Goal: Task Accomplishment & Management: Complete application form

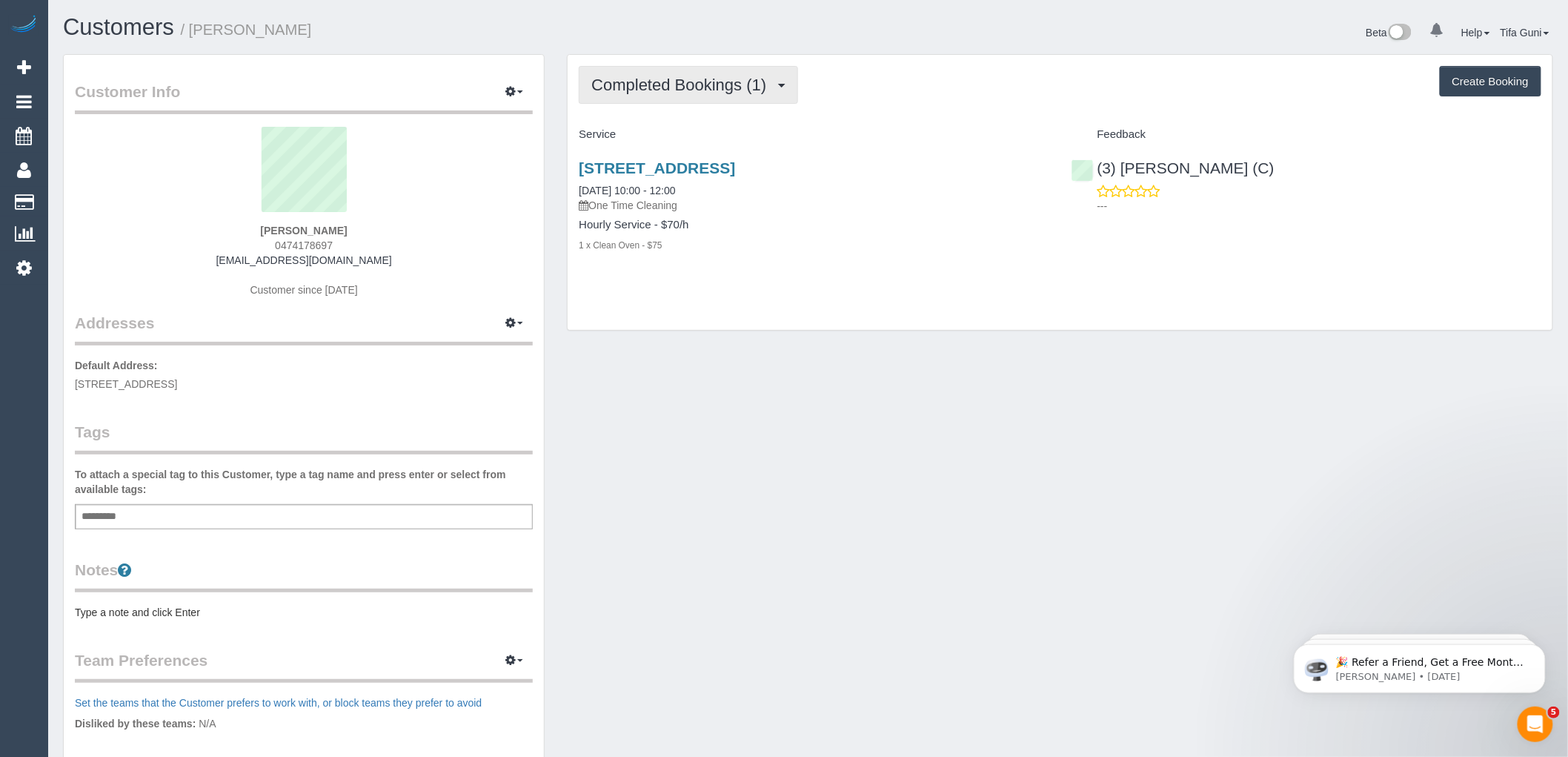
click at [718, 102] on button "Completed Bookings (1)" at bounding box center [688, 85] width 219 height 38
click at [855, 139] on h4 "Service" at bounding box center [814, 134] width 470 height 13
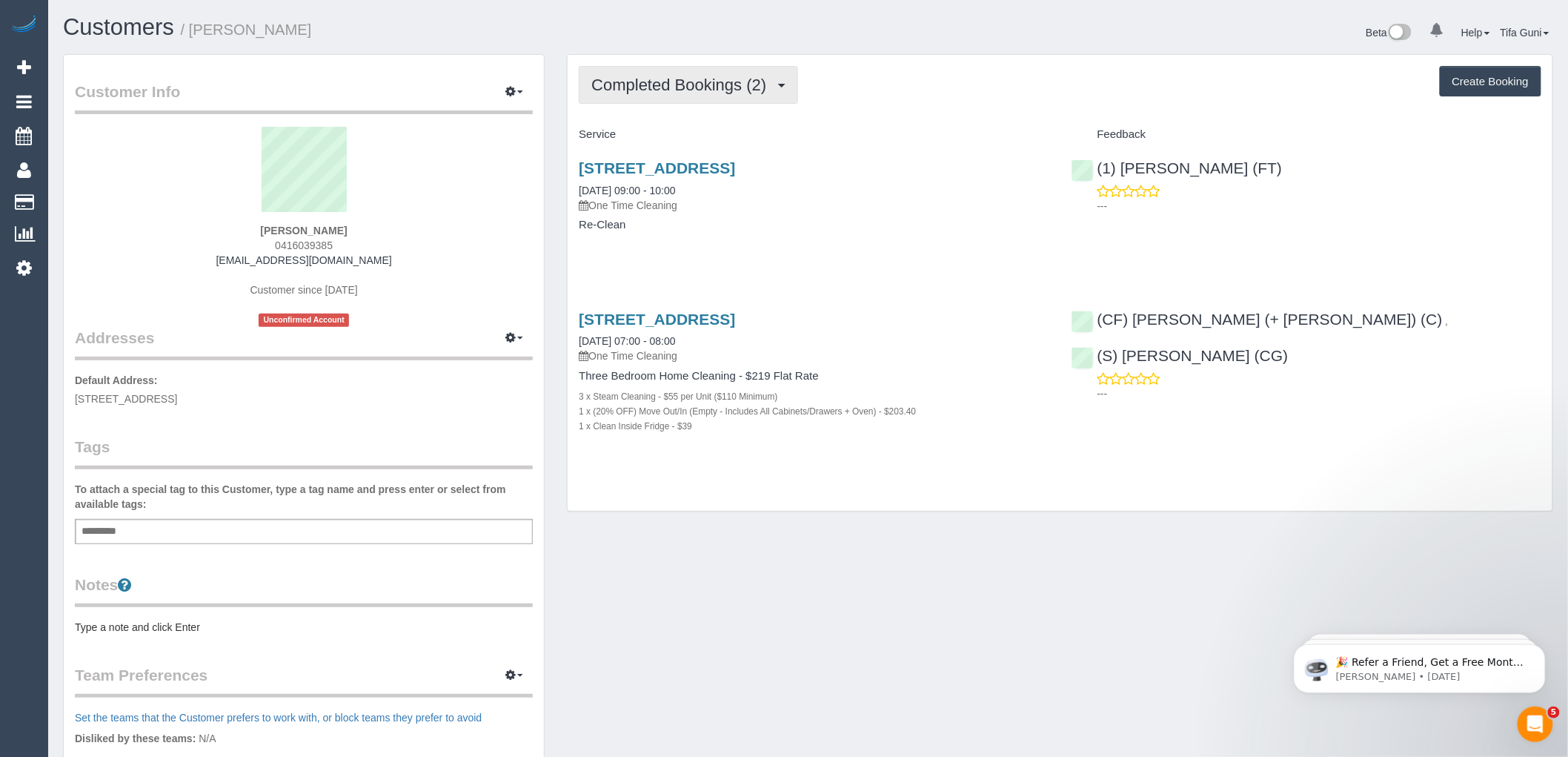
click at [718, 84] on span "Completed Bookings (2)" at bounding box center [683, 85] width 182 height 19
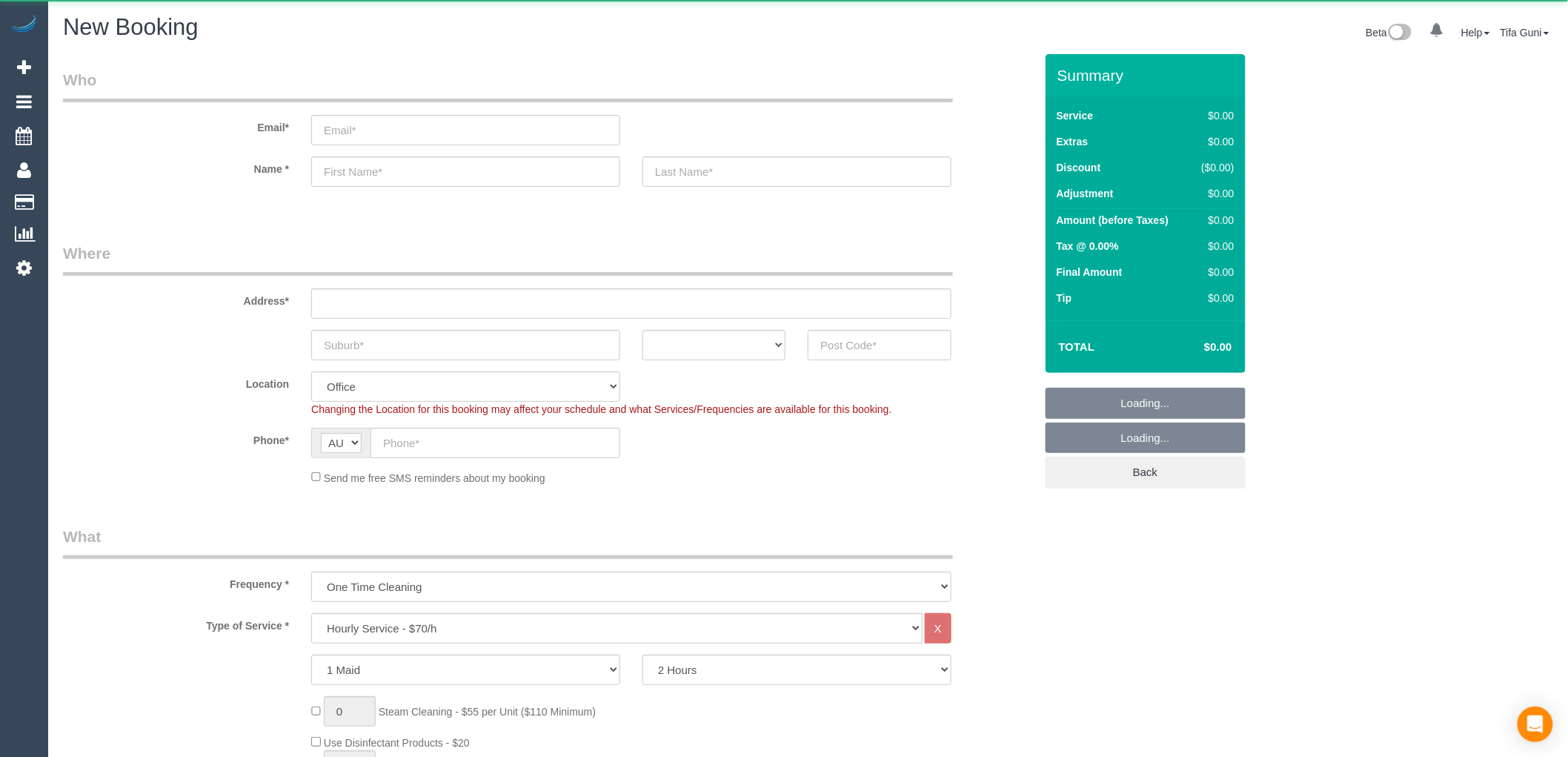
select select "object:813"
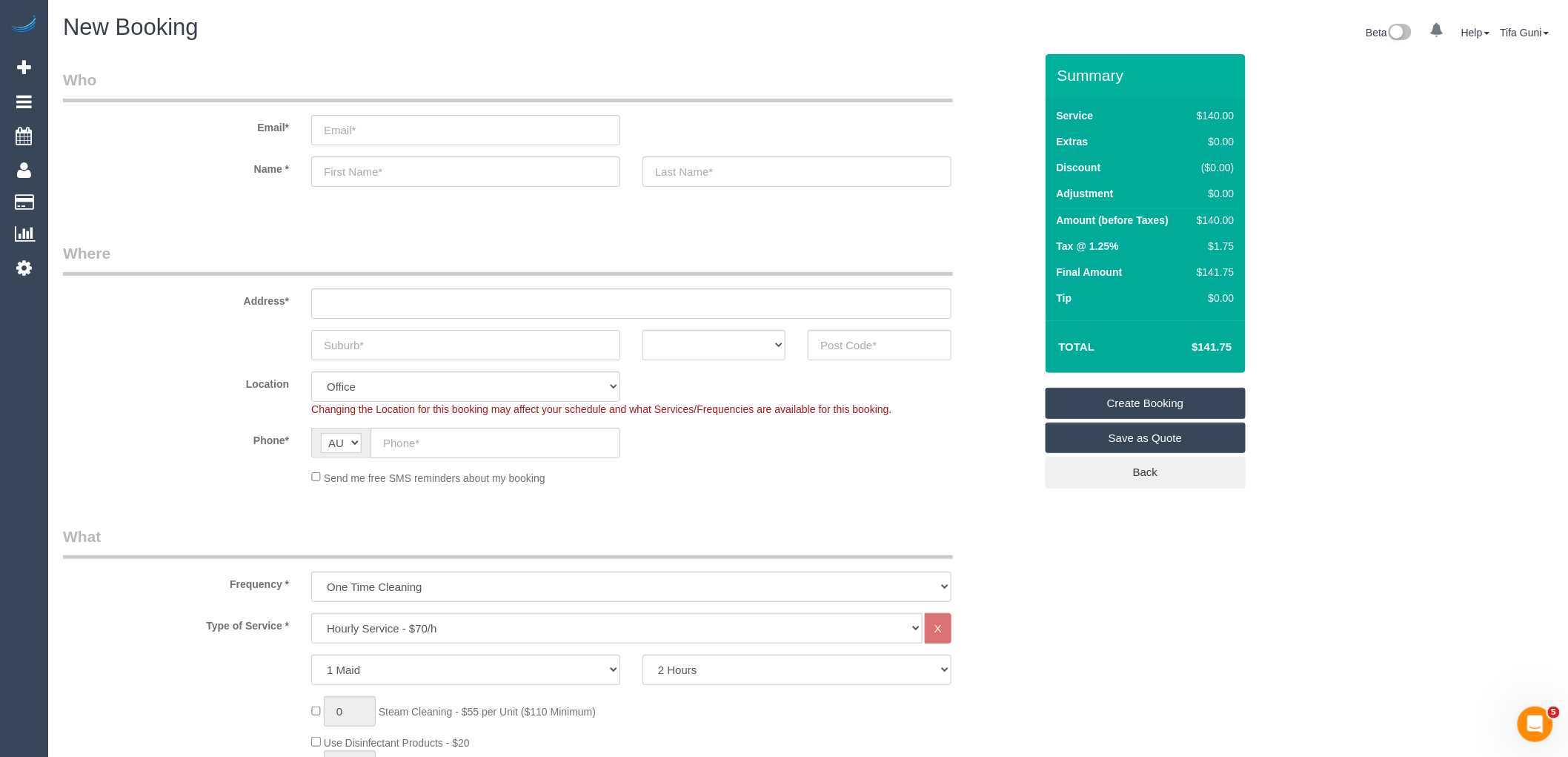
paste input "Southbank"
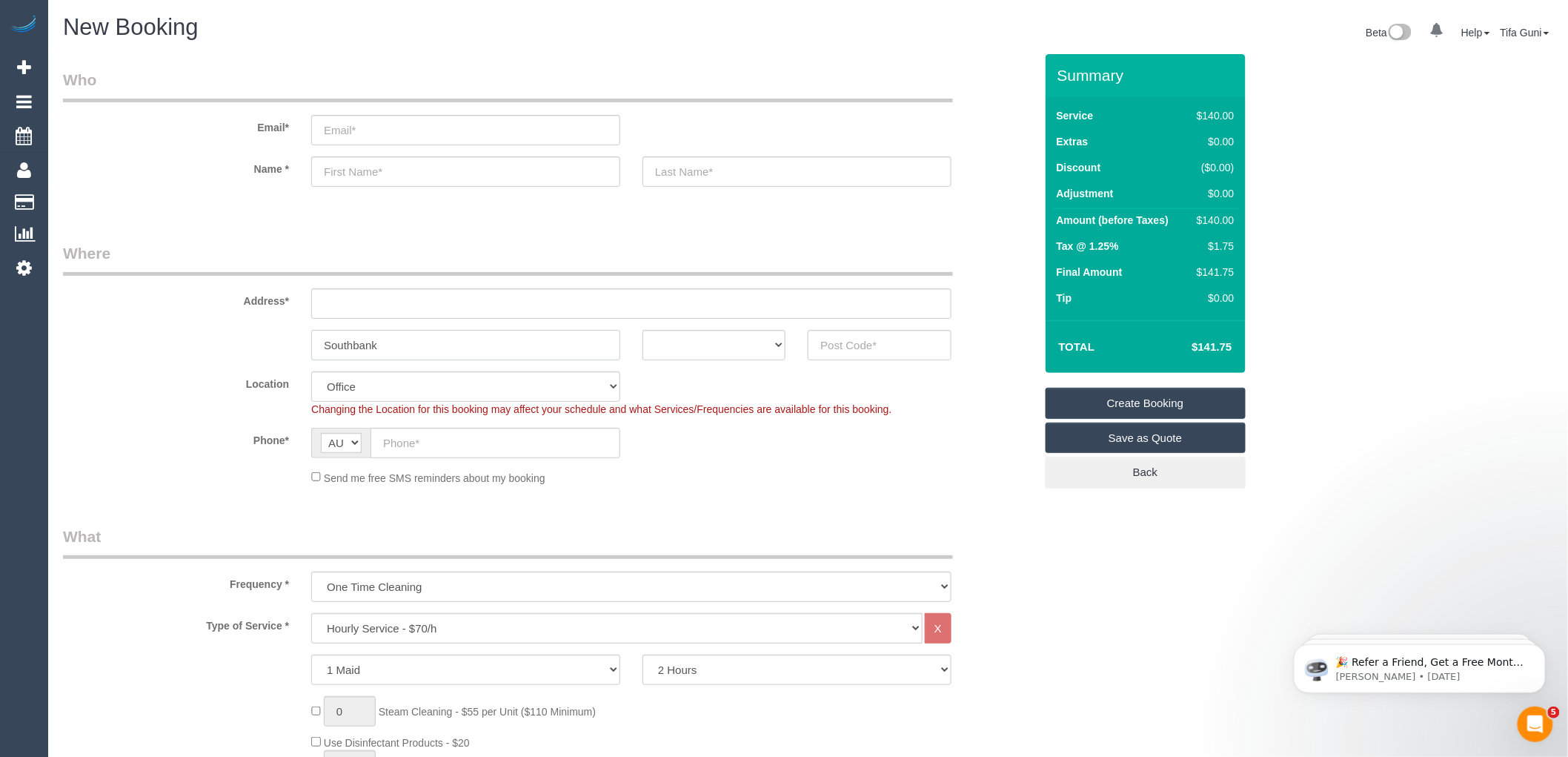
type input "Southbank"
click at [740, 345] on select "ACT NSW NT QLD SA TAS VIC WA" at bounding box center [714, 345] width 143 height 30
select select "VIC"
click at [642, 330] on select "ACT NSW NT QLD SA TAS VIC WA" at bounding box center [714, 345] width 143 height 30
click at [849, 341] on input "text" at bounding box center [879, 345] width 143 height 30
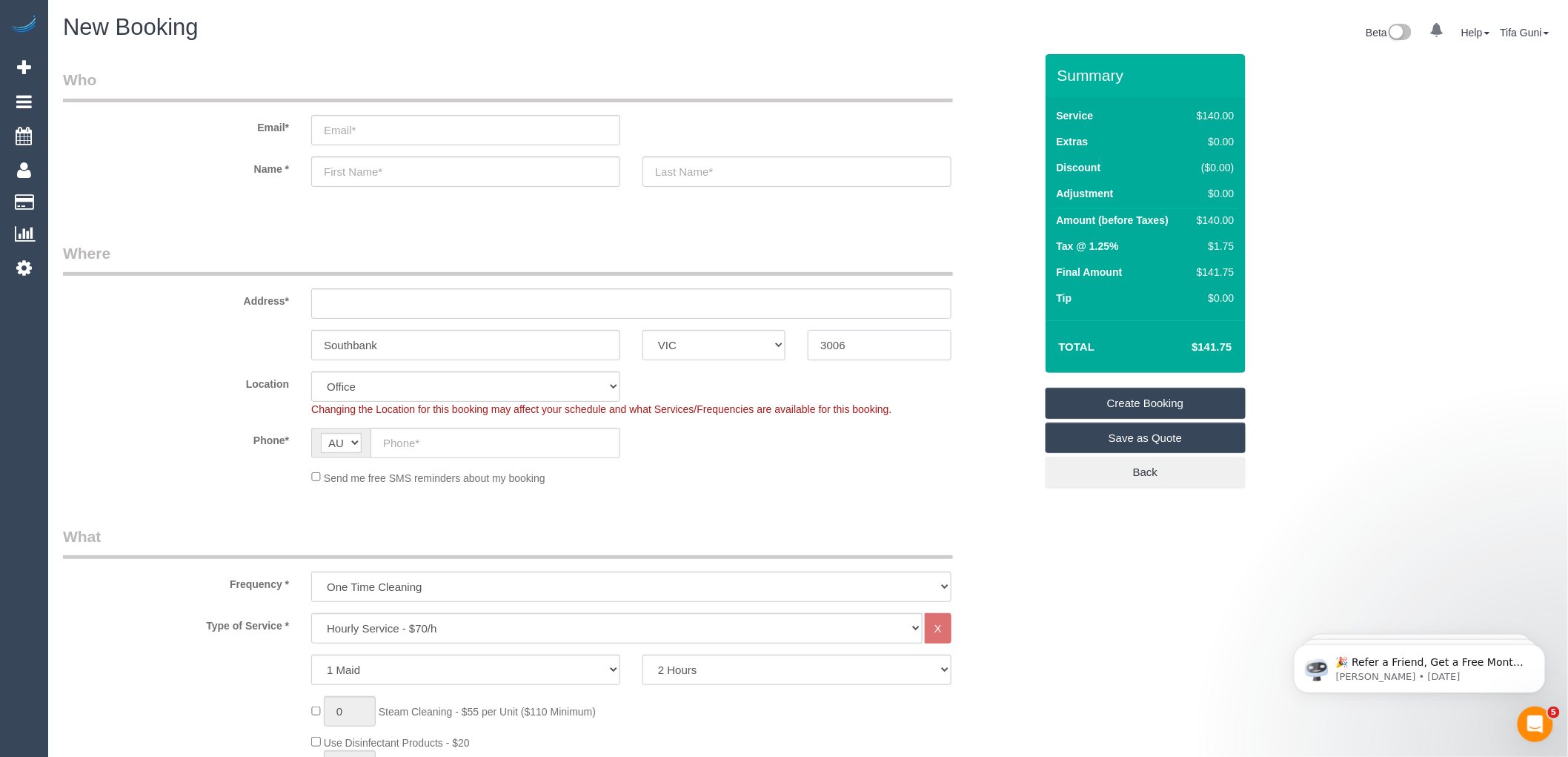
type input "3006"
click at [401, 308] on input "text" at bounding box center [631, 304] width 640 height 30
type input "0"
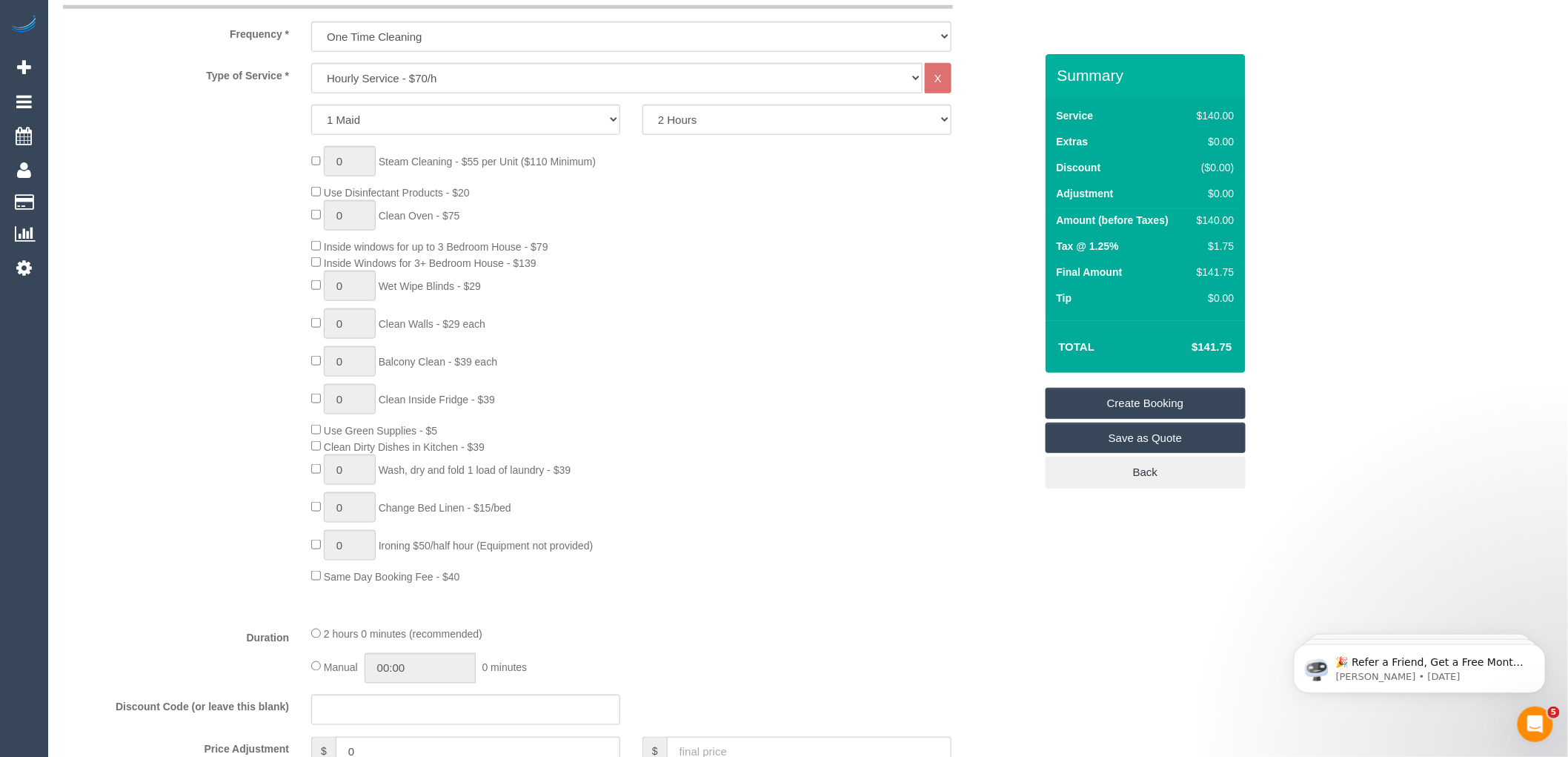
scroll to position [576, 0]
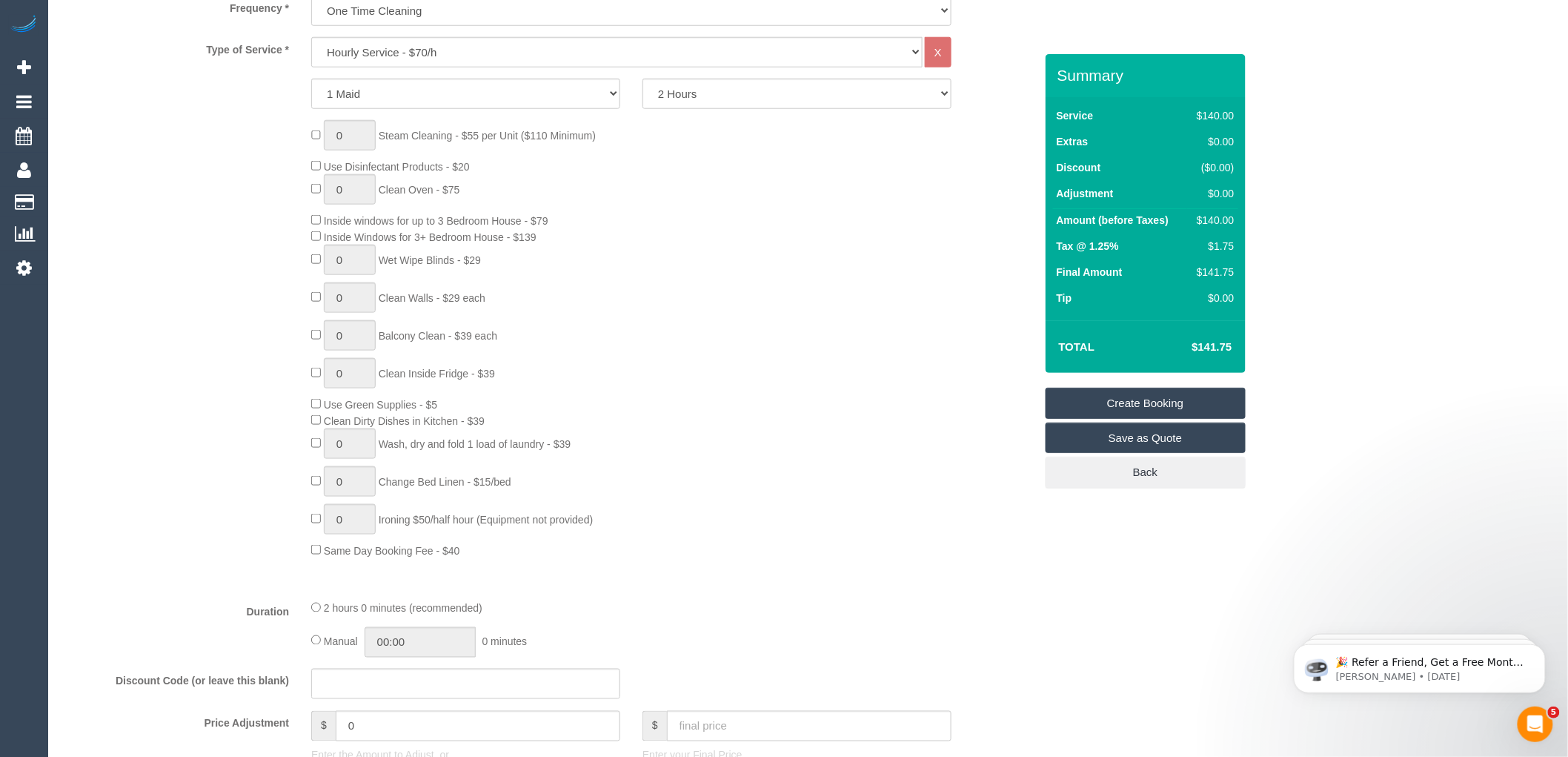
type input "-"
click at [407, 50] on select "Hourly Service - $70/h Hourly Service - $65/h Hourly Service - $60/h Hourly Ser…" at bounding box center [616, 52] width 611 height 30
select select "54"
select select "object:2154"
select select "212"
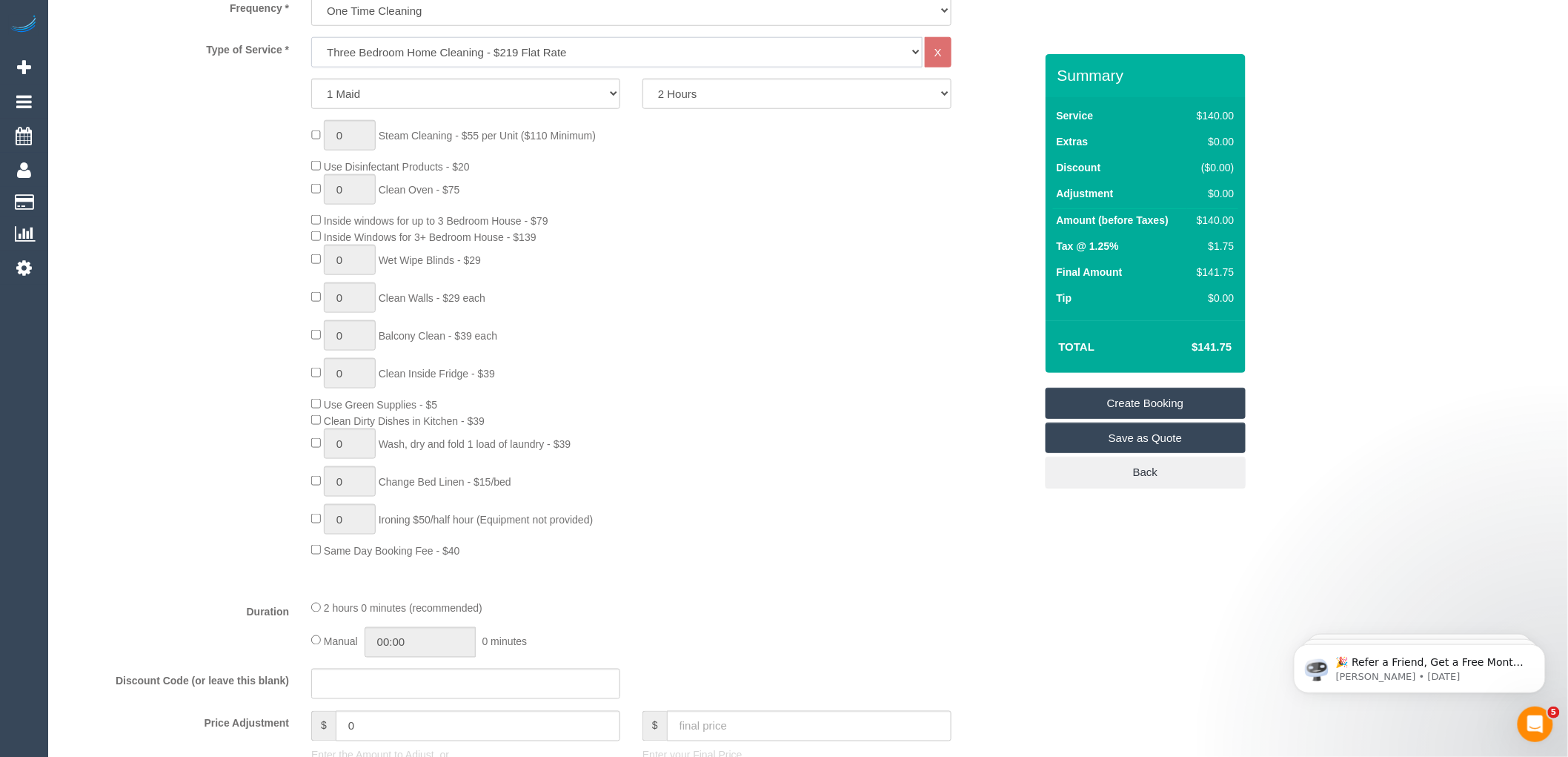
click at [311, 38] on select "Hourly Service - $70/h Hourly Service - $65/h Hourly Service - $60/h Hourly Ser…" at bounding box center [616, 52] width 611 height 30
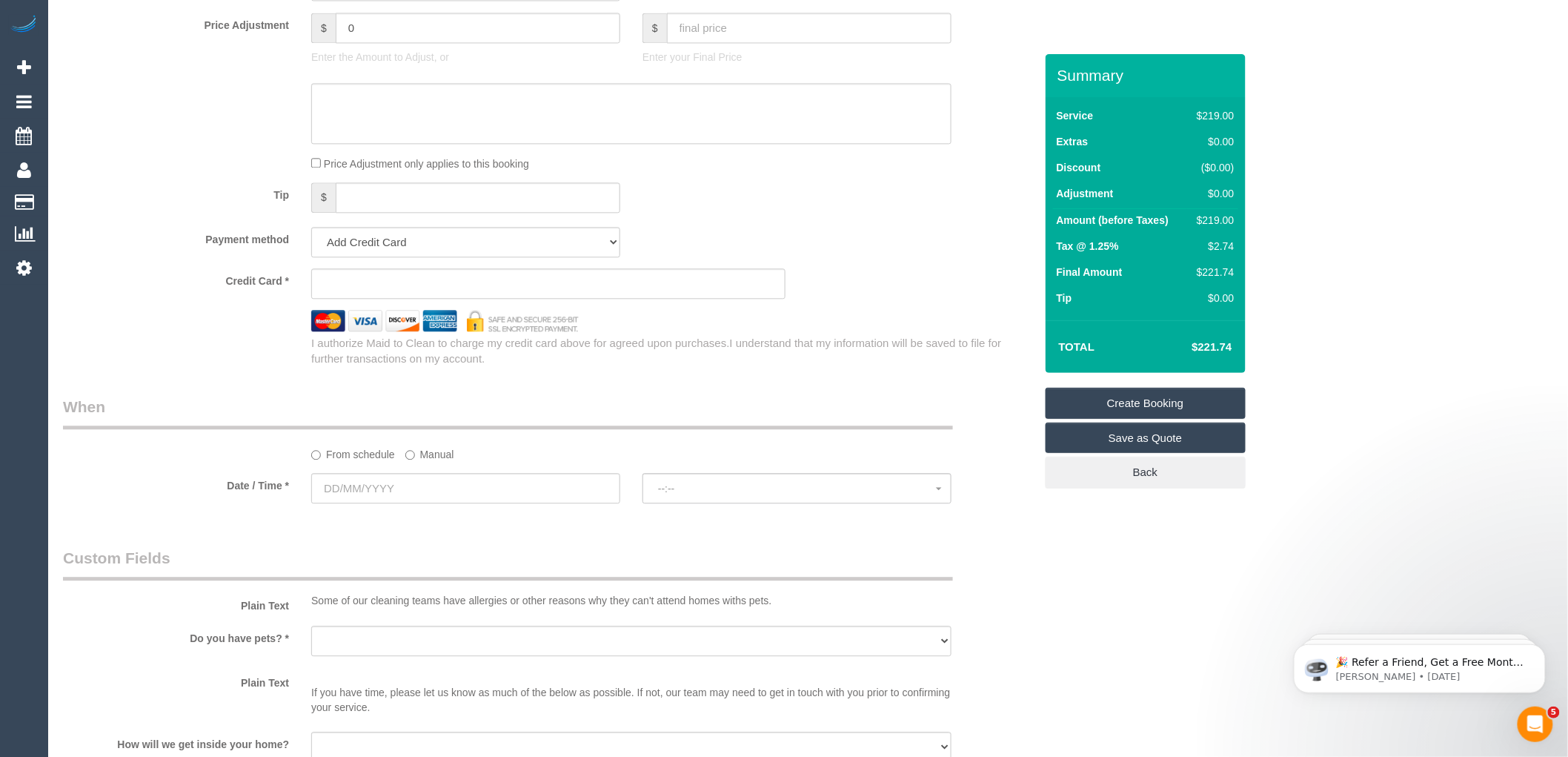
scroll to position [1316, 0]
click at [415, 500] on input "text" at bounding box center [465, 484] width 309 height 30
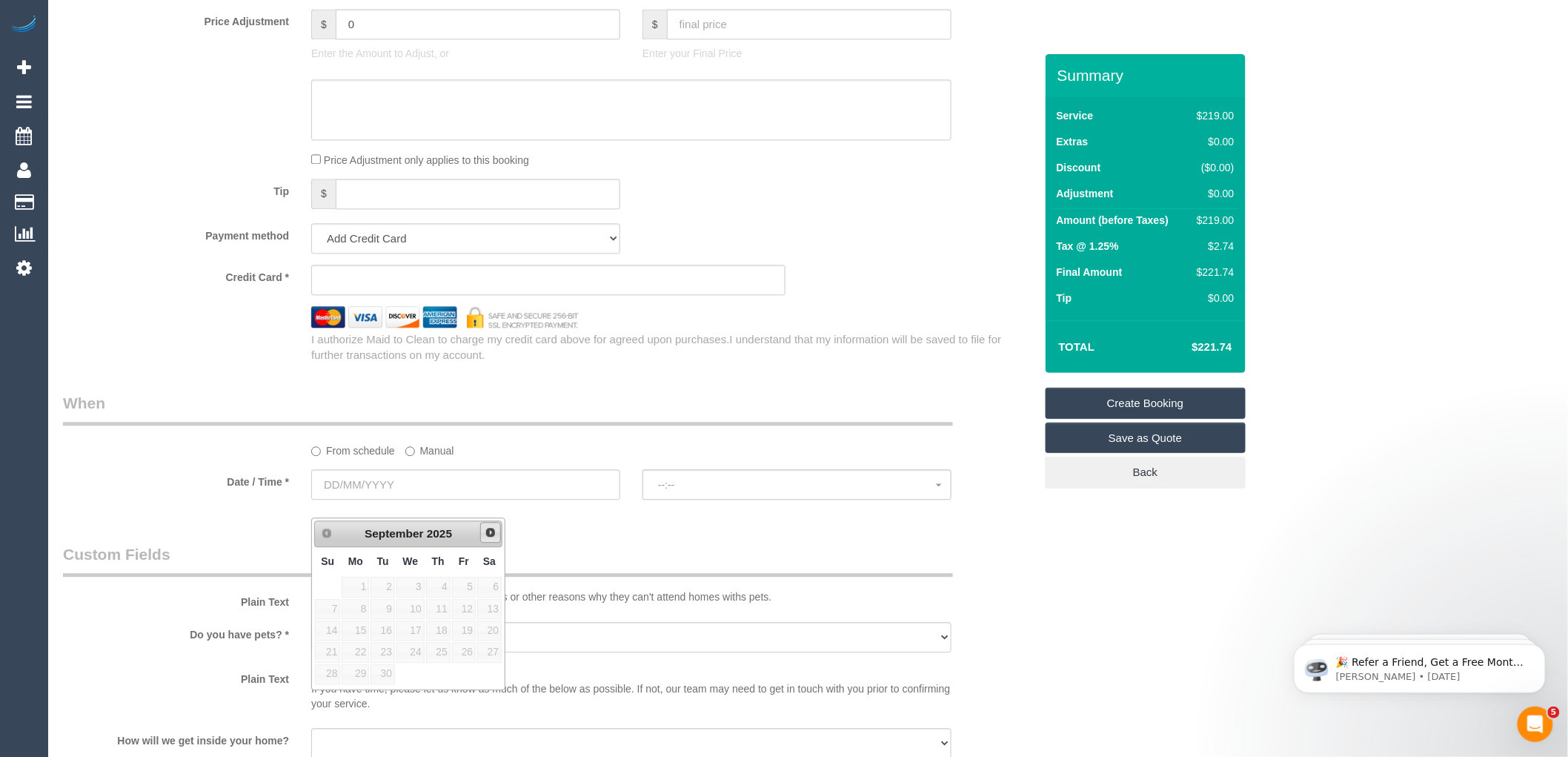
click at [489, 528] on span "Next" at bounding box center [490, 532] width 12 height 12
click at [470, 611] on link "10" at bounding box center [464, 609] width 24 height 20
type input "10/10/2025"
select select "spot1"
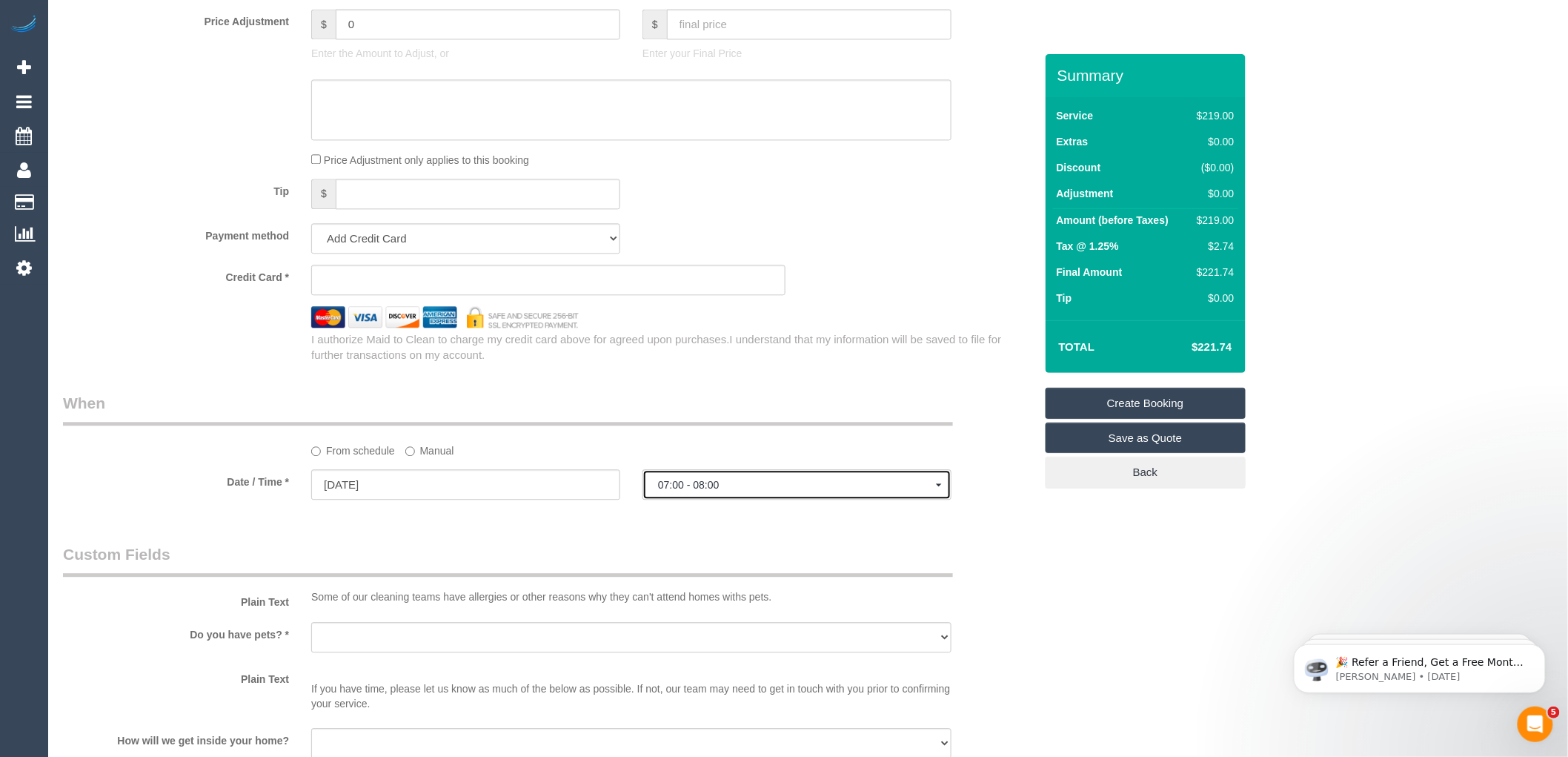
click at [811, 492] on button "07:00 - 08:00" at bounding box center [797, 484] width 309 height 30
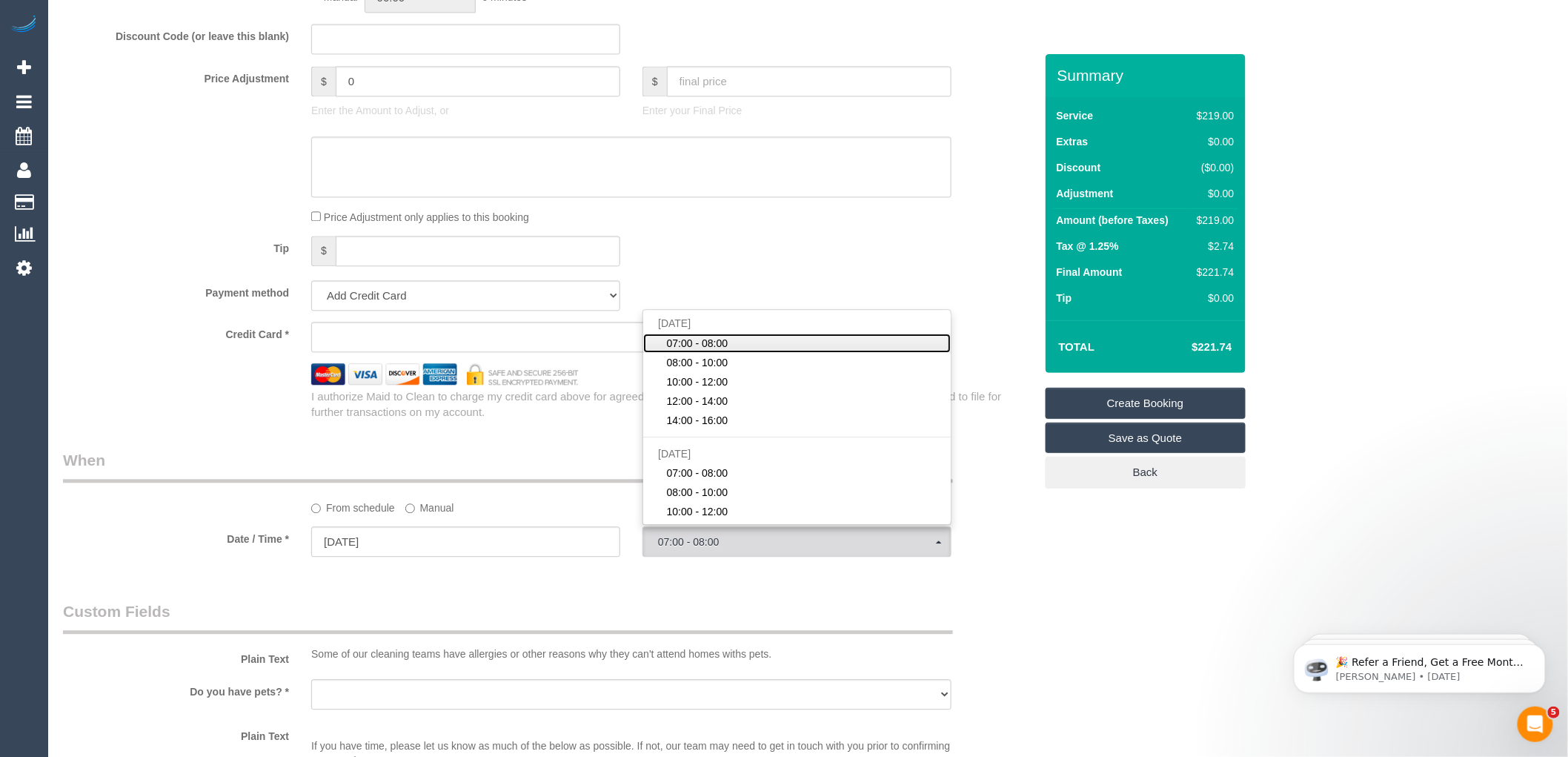
scroll to position [988, 0]
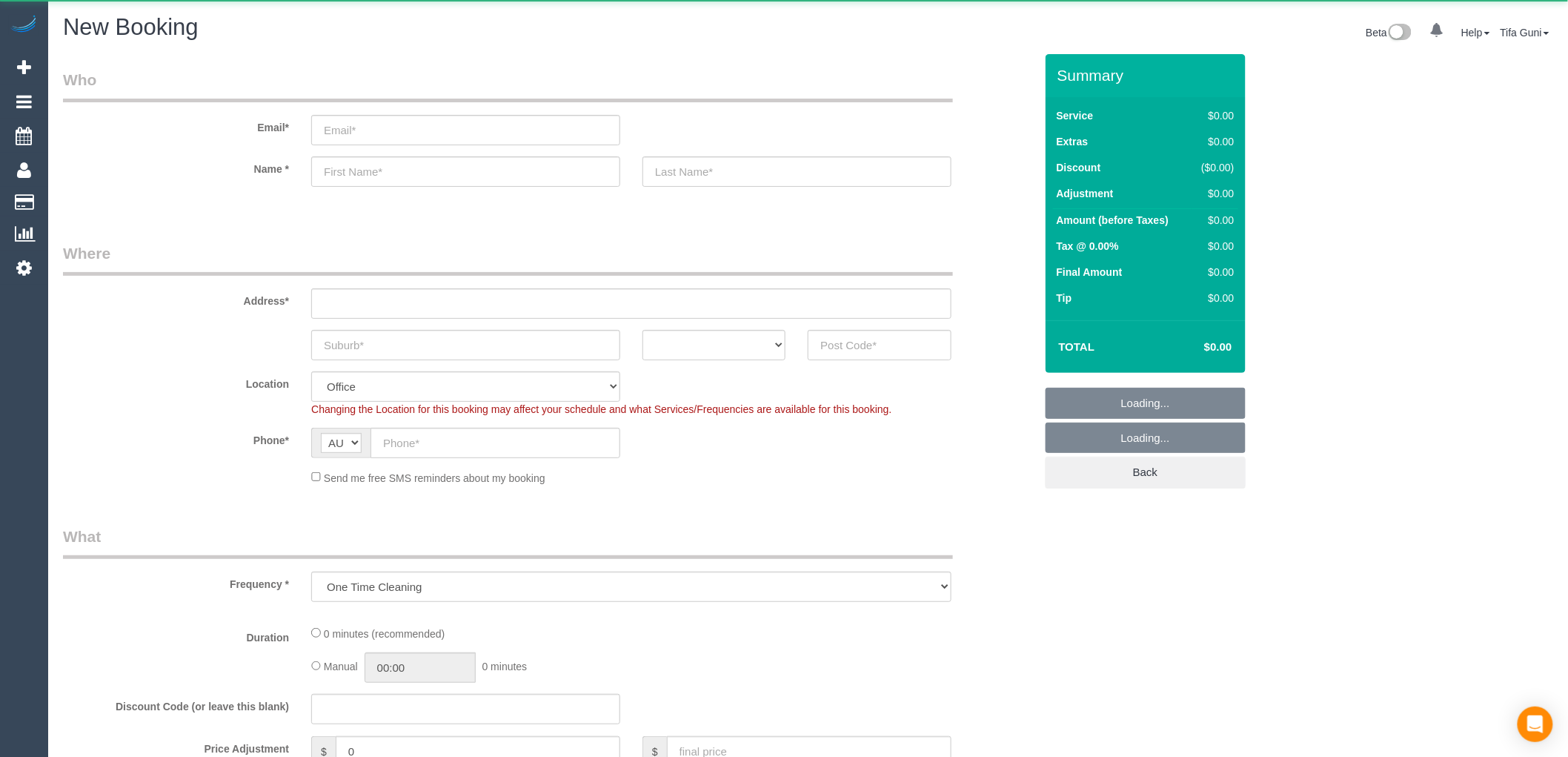
select select "object:813"
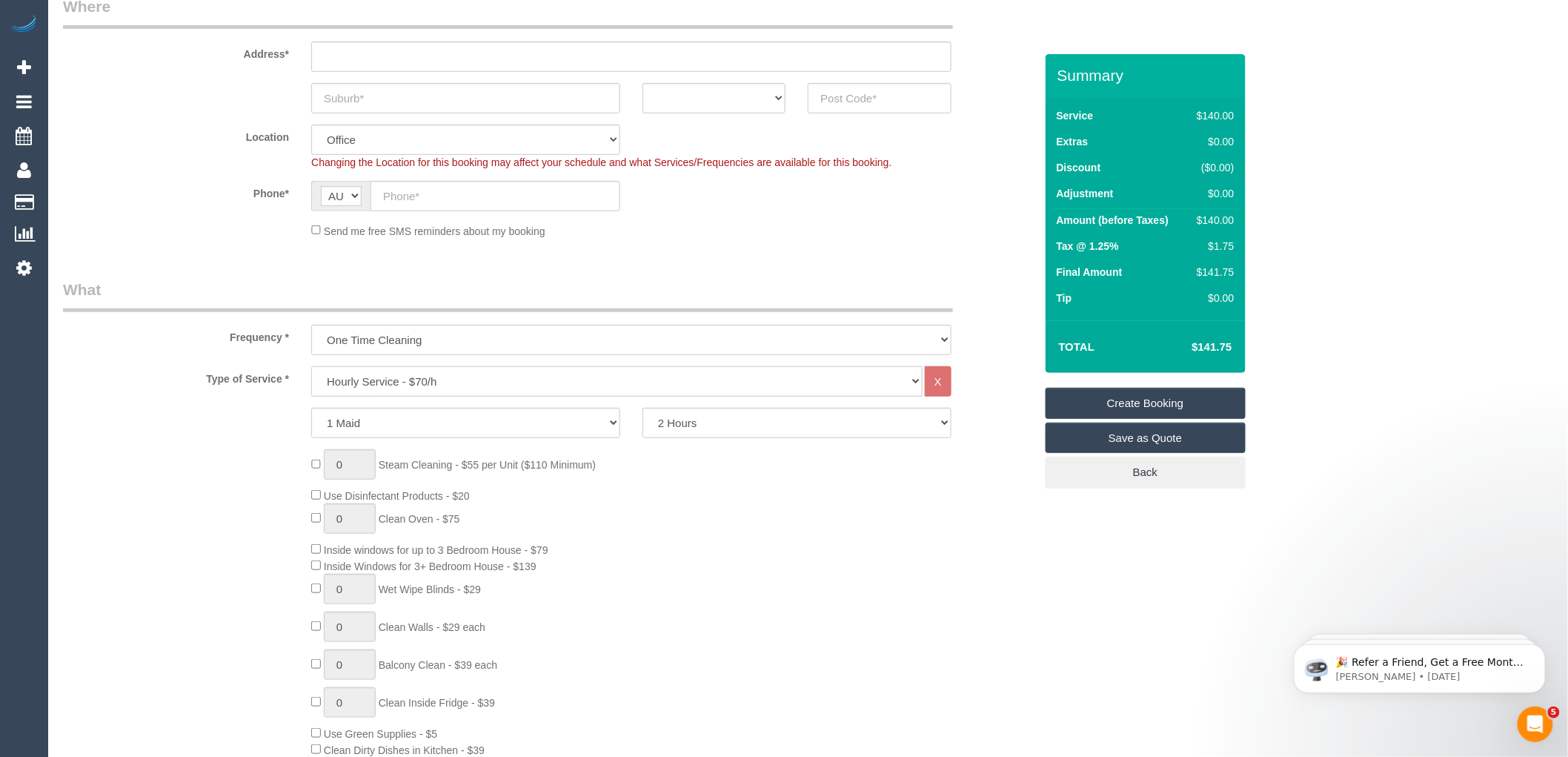
click at [423, 384] on select "Hourly Service - $70/h Hourly Service - $65/h Hourly Service - $60/h Hourly Ser…" at bounding box center [616, 382] width 611 height 30
select select "210"
click at [311, 366] on select "Hourly Service - $70/h Hourly Service - $65/h Hourly Service - $60/h Hourly Ser…" at bounding box center [616, 382] width 611 height 30
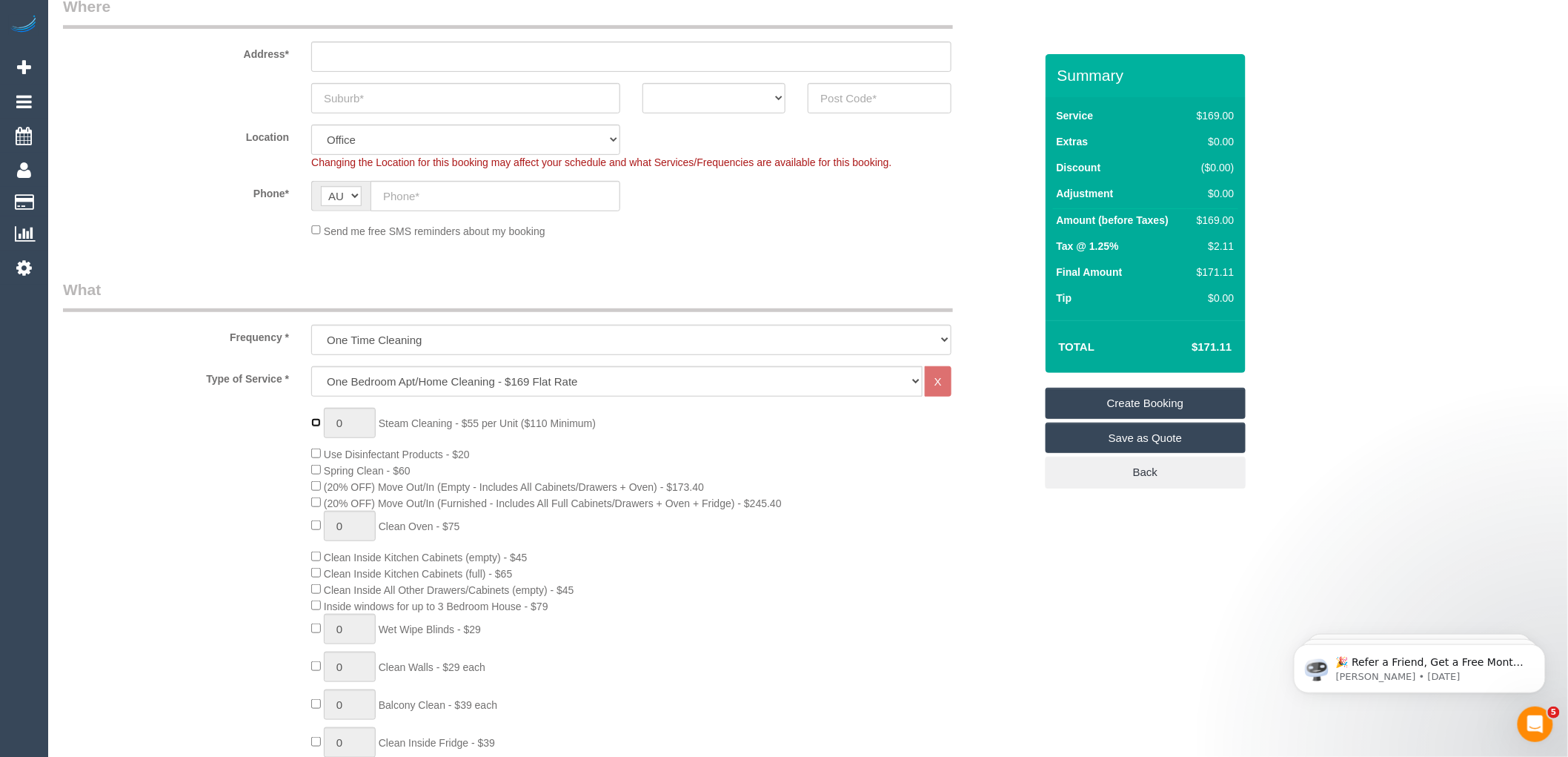
type input "1"
click at [356, 425] on input "1" at bounding box center [349, 423] width 52 height 30
type input "2"
click at [1019, 489] on div "2 Steam Cleaning - $55 per Unit ($110 Minimum) Use Disinfectant Products - $20 …" at bounding box center [672, 667] width 744 height 518
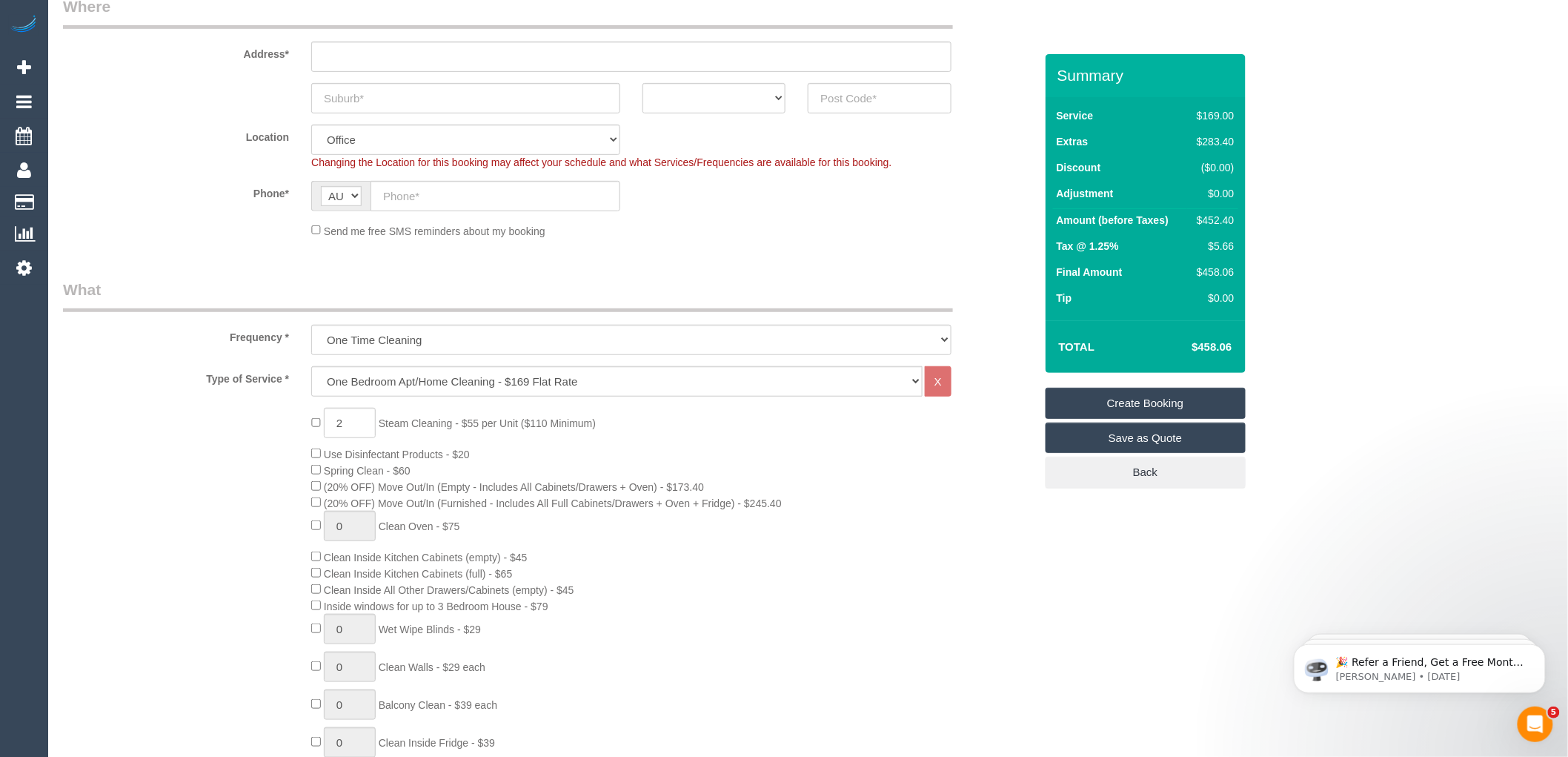
drag, startPoint x: 1234, startPoint y: 345, endPoint x: 1191, endPoint y: 346, distance: 43.0
click at [1191, 346] on td "$458.06" at bounding box center [1189, 346] width 96 height 37
copy h4 "$458.06"
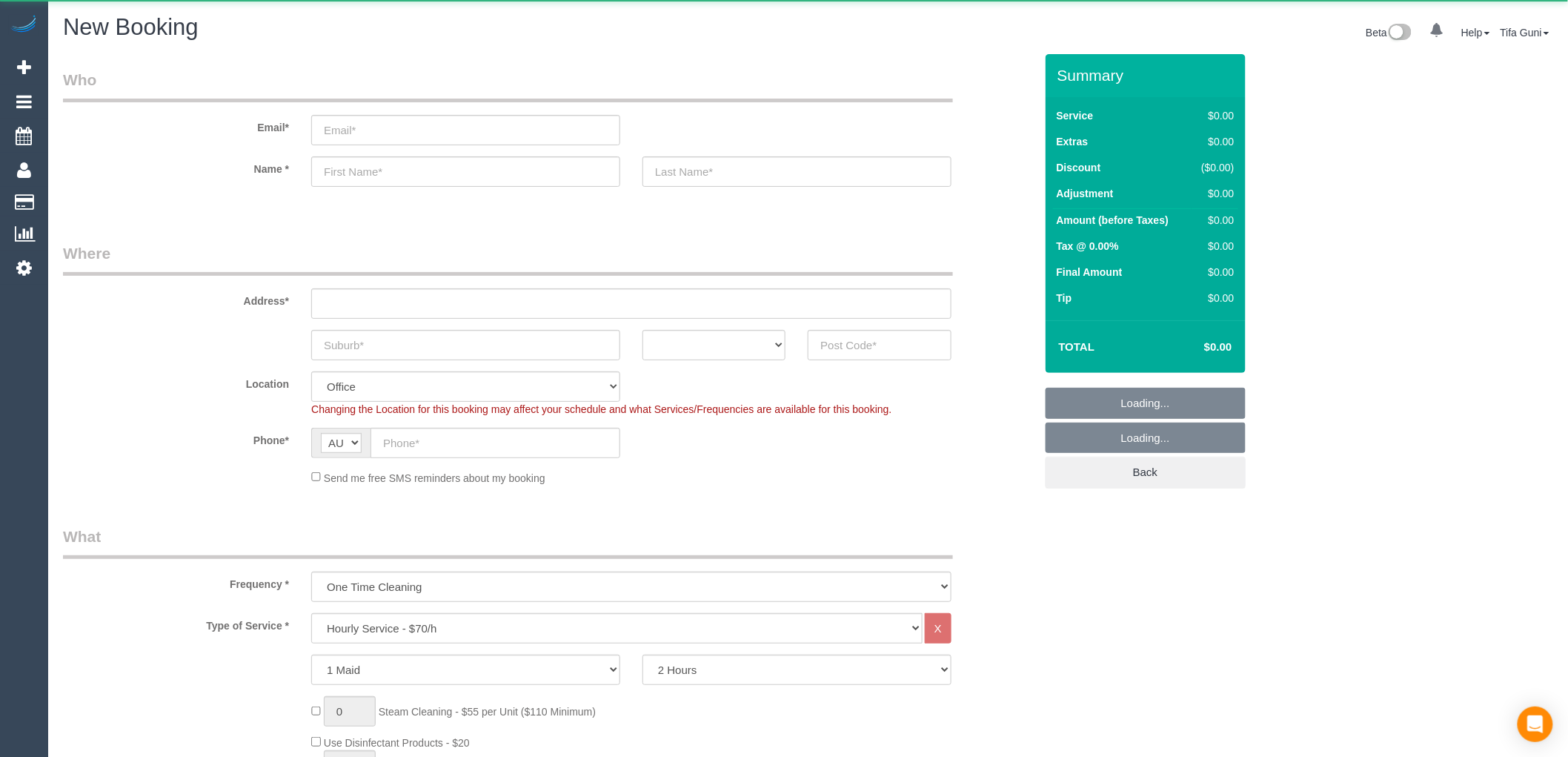
select select "object:813"
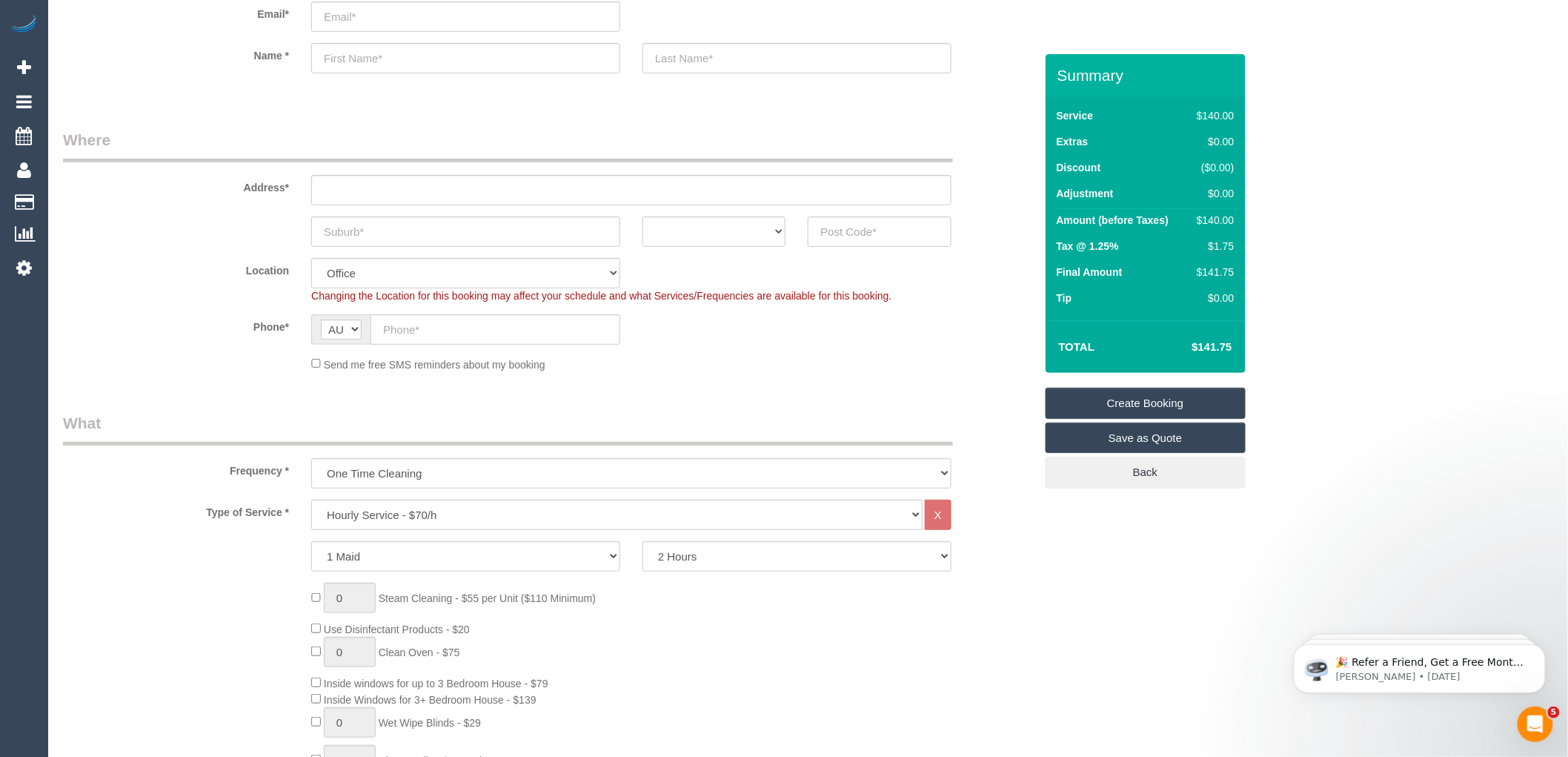
scroll to position [247, 0]
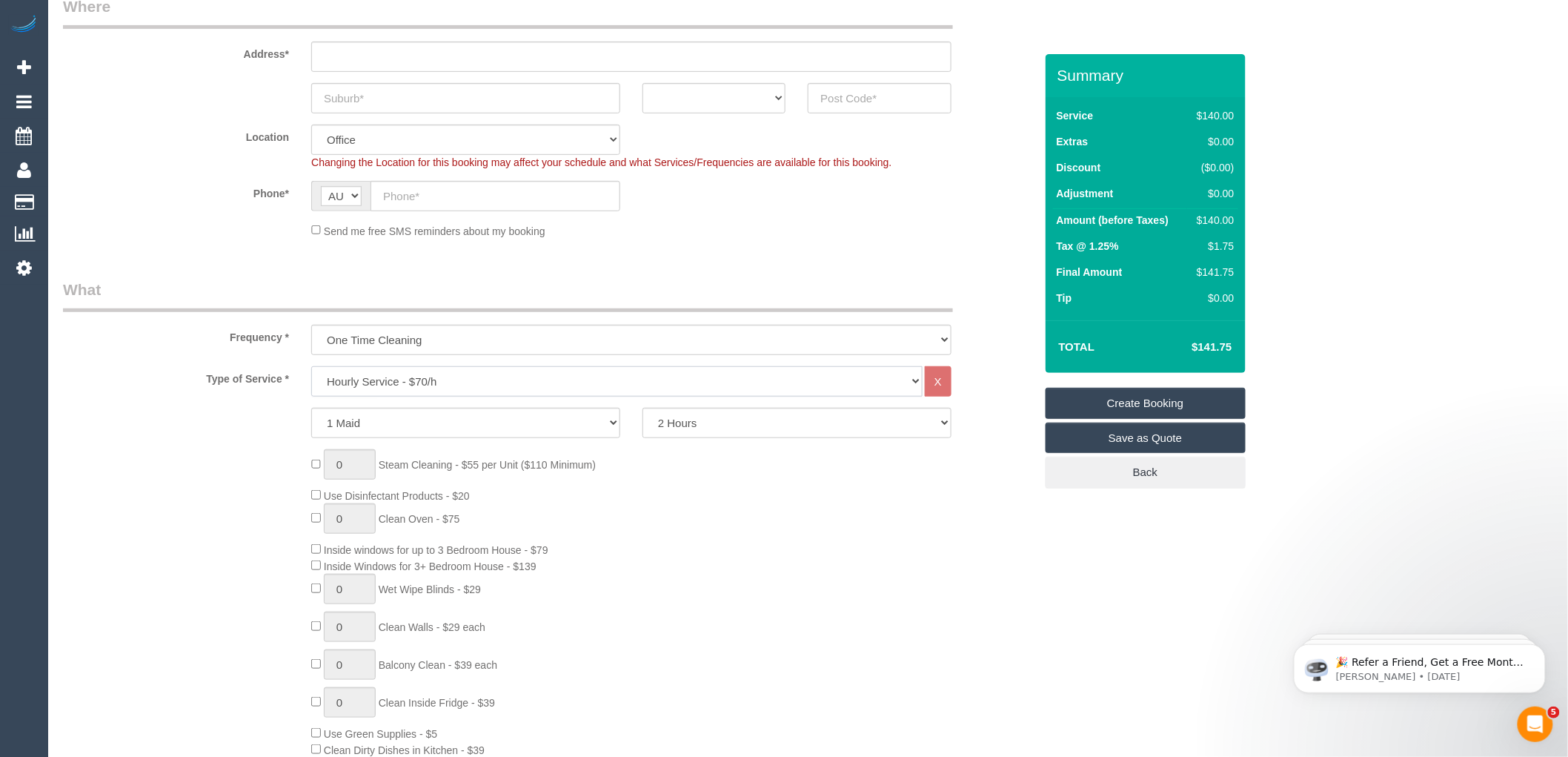
click at [454, 389] on select "Hourly Service - $70/h Hourly Service - $65/h Hourly Service - $60/h Hourly Ser…" at bounding box center [616, 382] width 611 height 30
select select "211"
click at [311, 366] on select "Hourly Service - $70/h Hourly Service - $65/h Hourly Service - $60/h Hourly Ser…" at bounding box center [616, 382] width 611 height 30
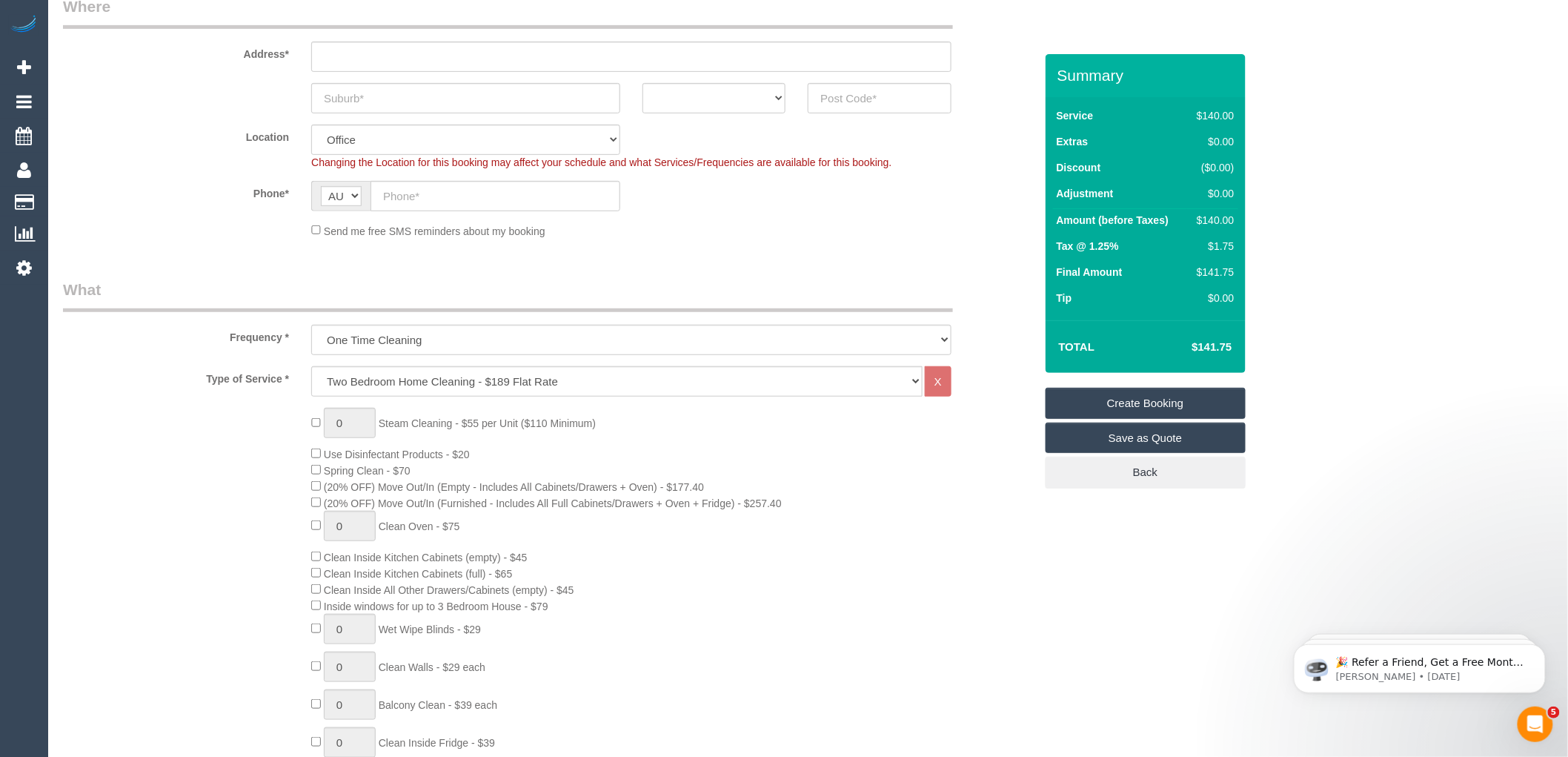
click at [924, 500] on div "0 Steam Cleaning - $55 per Unit ($110 Minimum) Use Disinfectant Products - $20 …" at bounding box center [672, 667] width 744 height 518
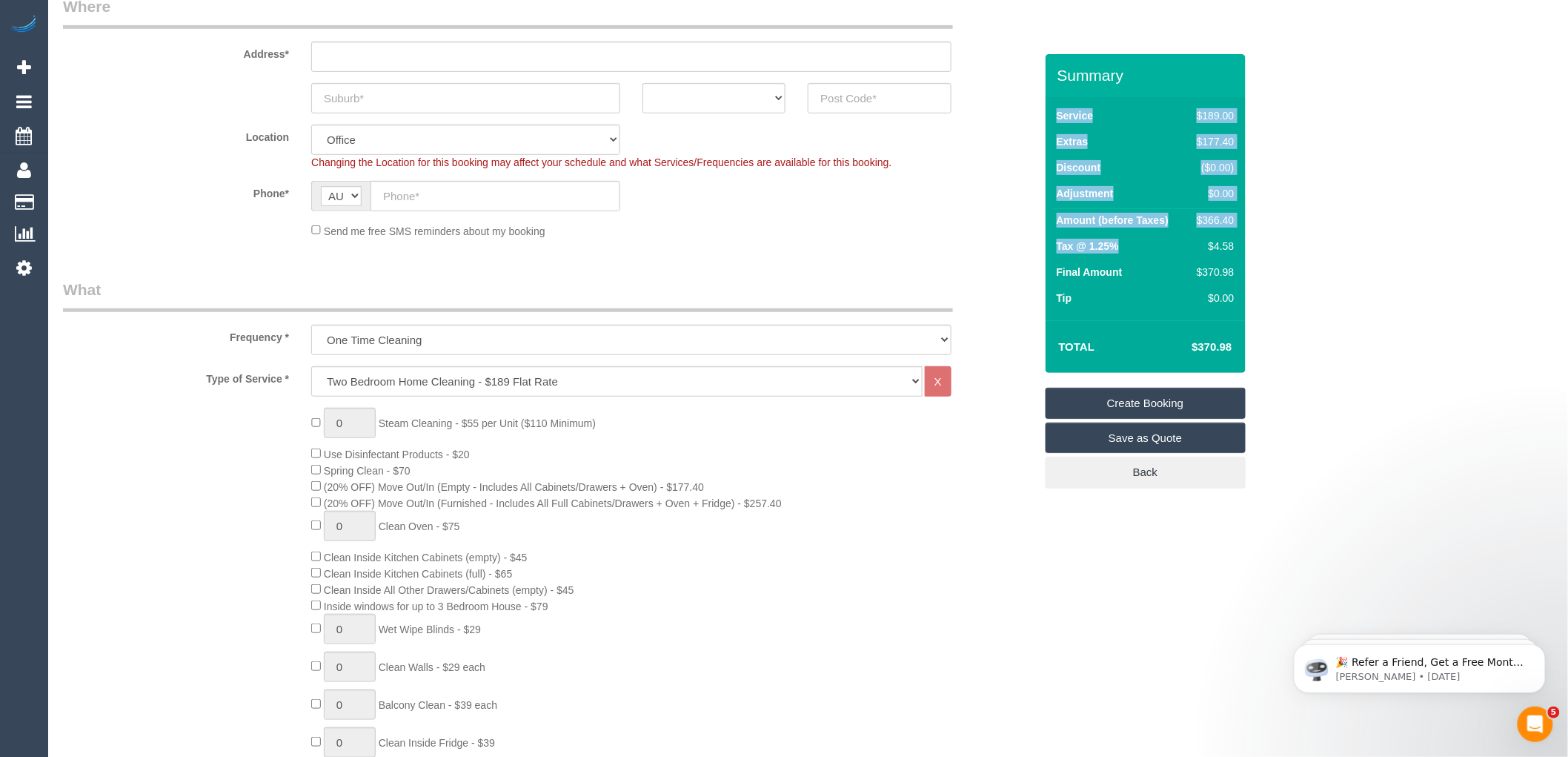
drag, startPoint x: 1239, startPoint y: 245, endPoint x: 1182, endPoint y: 247, distance: 57.0
click at [1182, 247] on div "Service $189.00 Extras $177.40 Discount ($0.00) Adjustment $0.00 Amount (before…" at bounding box center [1145, 209] width 200 height 223
click at [1187, 250] on td "$4.58" at bounding box center [1212, 248] width 50 height 26
drag, startPoint x: 1208, startPoint y: 243, endPoint x: 1195, endPoint y: 245, distance: 13.2
click at [1195, 245] on div "Service $189.00 Extras $177.40 Discount ($0.00) Adjustment $0.00 Amount (before…" at bounding box center [1145, 209] width 200 height 223
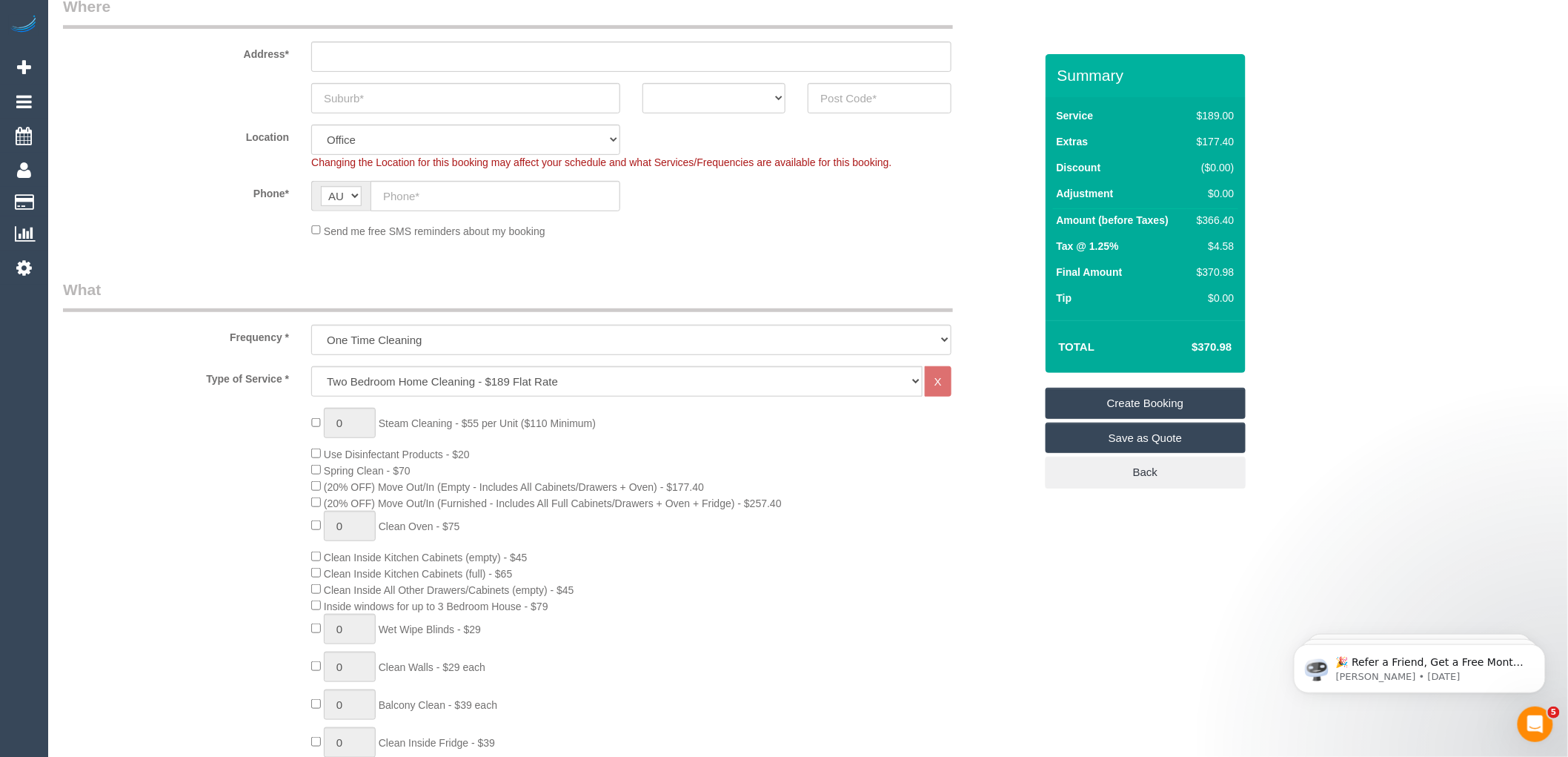
click at [1181, 260] on td "Tax @ 1.25%" at bounding box center [1119, 248] width 135 height 26
drag, startPoint x: 1237, startPoint y: 245, endPoint x: 1198, endPoint y: 243, distance: 39.1
click at [1198, 243] on td "$4.58" at bounding box center [1212, 248] width 50 height 26
copy div "$4.58"
drag, startPoint x: 1097, startPoint y: 339, endPoint x: 1195, endPoint y: 343, distance: 98.1
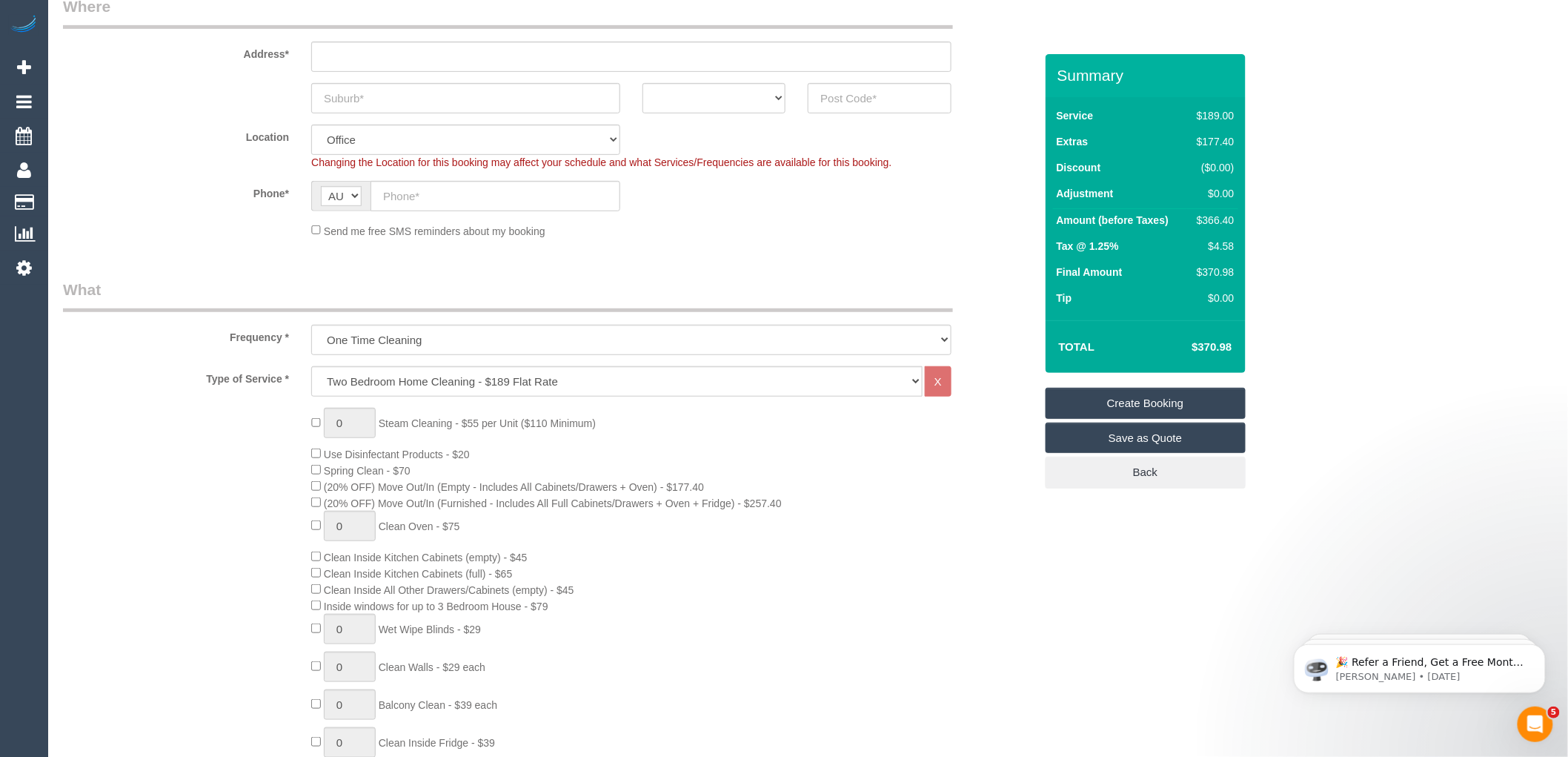
click at [1098, 339] on td "Total" at bounding box center [1097, 346] width 89 height 37
drag, startPoint x: 1232, startPoint y: 346, endPoint x: 1184, endPoint y: 345, distance: 48.0
click at [1184, 345] on td "$370.98" at bounding box center [1189, 346] width 96 height 37
copy h4 "$370.98"
type input "1"
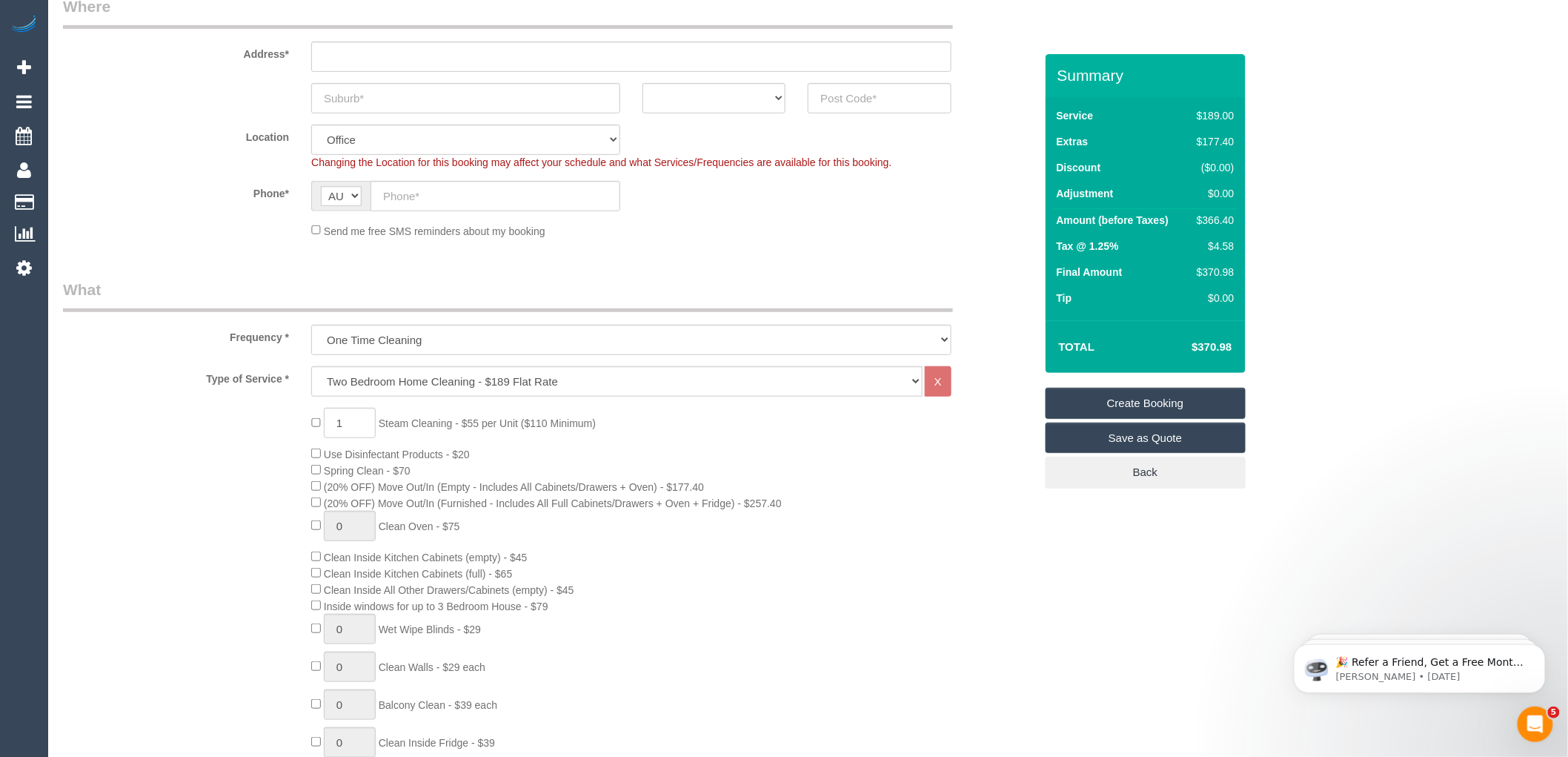
click at [950, 514] on div "1 Steam Cleaning - $55 per Unit ($110 Minimum) Use Disinfectant Products - $20 …" at bounding box center [672, 667] width 744 height 518
click at [349, 427] on input "1" at bounding box center [349, 423] width 52 height 30
type input "2"
click at [698, 458] on div "2 Steam Cleaning - $55 per Unit ($110 Minimum) Use Disinfectant Products - $20 …" at bounding box center [672, 667] width 744 height 518
click at [846, 489] on div "2 Steam Cleaning - $55 per Unit ($110 Minimum) Use Disinfectant Products - $20 …" at bounding box center [672, 667] width 744 height 518
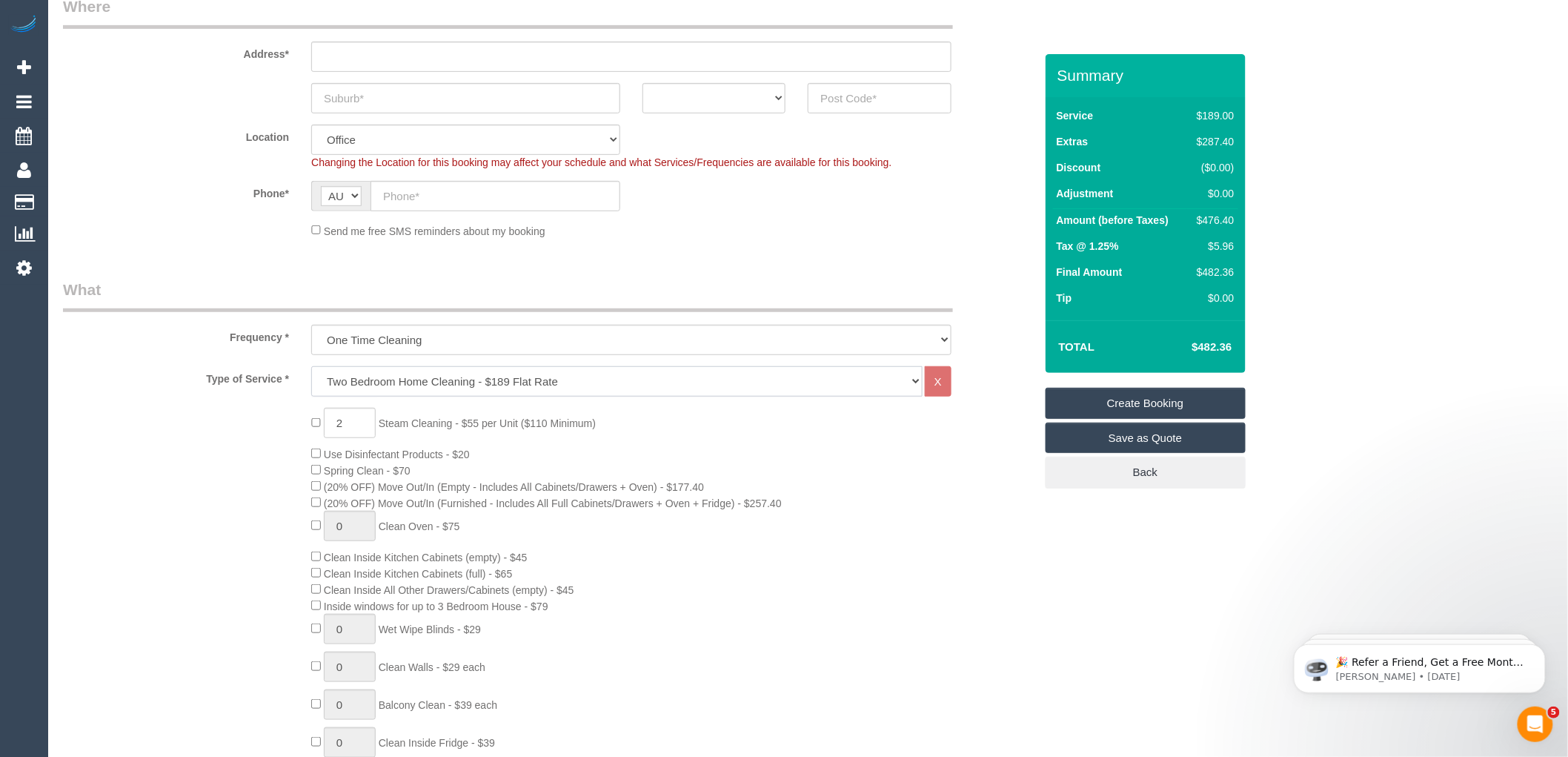
click at [410, 387] on select "Hourly Service - $70/h Hourly Service - $65/h Hourly Service - $60/h Hourly Ser…" at bounding box center [616, 382] width 611 height 30
click at [311, 366] on select "Hourly Service - $70/h Hourly Service - $65/h Hourly Service - $60/h Hourly Ser…" at bounding box center [616, 382] width 611 height 30
click at [783, 470] on div "2 Steam Cleaning - $55 per Unit ($110 Minimum) Use Disinfectant Products - $20 …" at bounding box center [672, 667] width 744 height 518
click at [782, 431] on div "2 Steam Cleaning - $55 per Unit ($110 Minimum) Use Disinfectant Products - $20 …" at bounding box center [672, 667] width 744 height 518
click at [915, 479] on div "2 Steam Cleaning - $55 per Unit ($110 Minimum) Use Disinfectant Products - $20 …" at bounding box center [672, 667] width 744 height 518
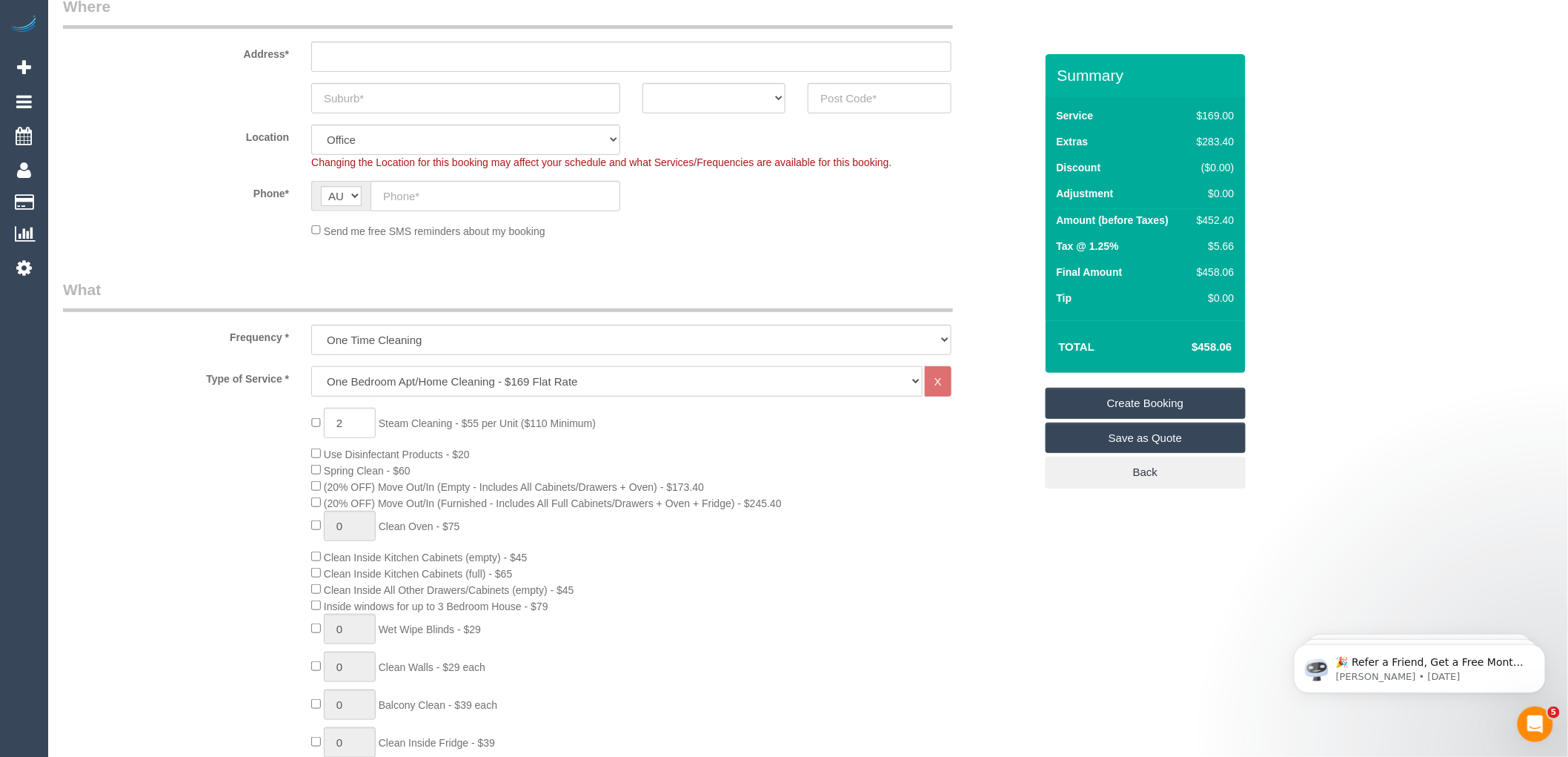
click at [523, 387] on select "Hourly Service - $70/h Hourly Service - $65/h Hourly Service - $60/h Hourly Ser…" at bounding box center [616, 382] width 611 height 30
click at [311, 366] on select "Hourly Service - $70/h Hourly Service - $65/h Hourly Service - $60/h Hourly Ser…" at bounding box center [616, 382] width 611 height 30
click at [827, 468] on div "2 Steam Cleaning - $55 per Unit ($110 Minimum) Use Disinfectant Products - $20 …" at bounding box center [672, 667] width 744 height 518
click at [783, 491] on div "2 Steam Cleaning - $55 per Unit ($110 Minimum) Use Disinfectant Products - $20 …" at bounding box center [672, 667] width 744 height 518
click at [406, 378] on select "Hourly Service - $70/h Hourly Service - $65/h Hourly Service - $60/h Hourly Ser…" at bounding box center [616, 382] width 611 height 30
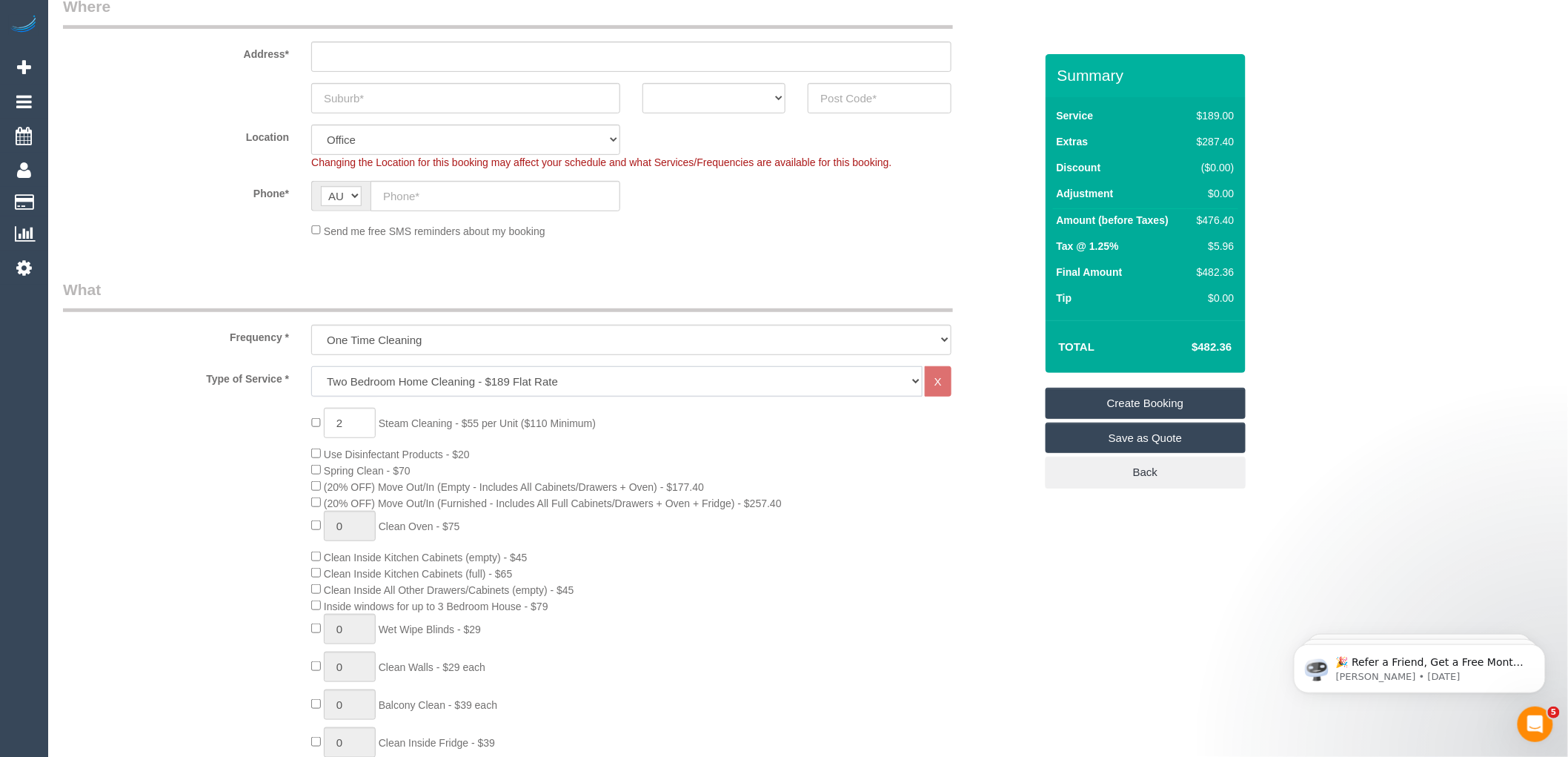
select select "210"
click at [311, 366] on select "Hourly Service - $70/h Hourly Service - $65/h Hourly Service - $60/h Hourly Ser…" at bounding box center [616, 382] width 611 height 30
click at [731, 466] on div "0 Steam Cleaning - $55 per Unit ($110 Minimum) Use Disinfectant Products - $20 …" at bounding box center [672, 667] width 744 height 518
drag, startPoint x: 1232, startPoint y: 341, endPoint x: 1212, endPoint y: 353, distance: 23.3
click at [1174, 349] on td "$346.68" at bounding box center [1189, 346] width 96 height 37
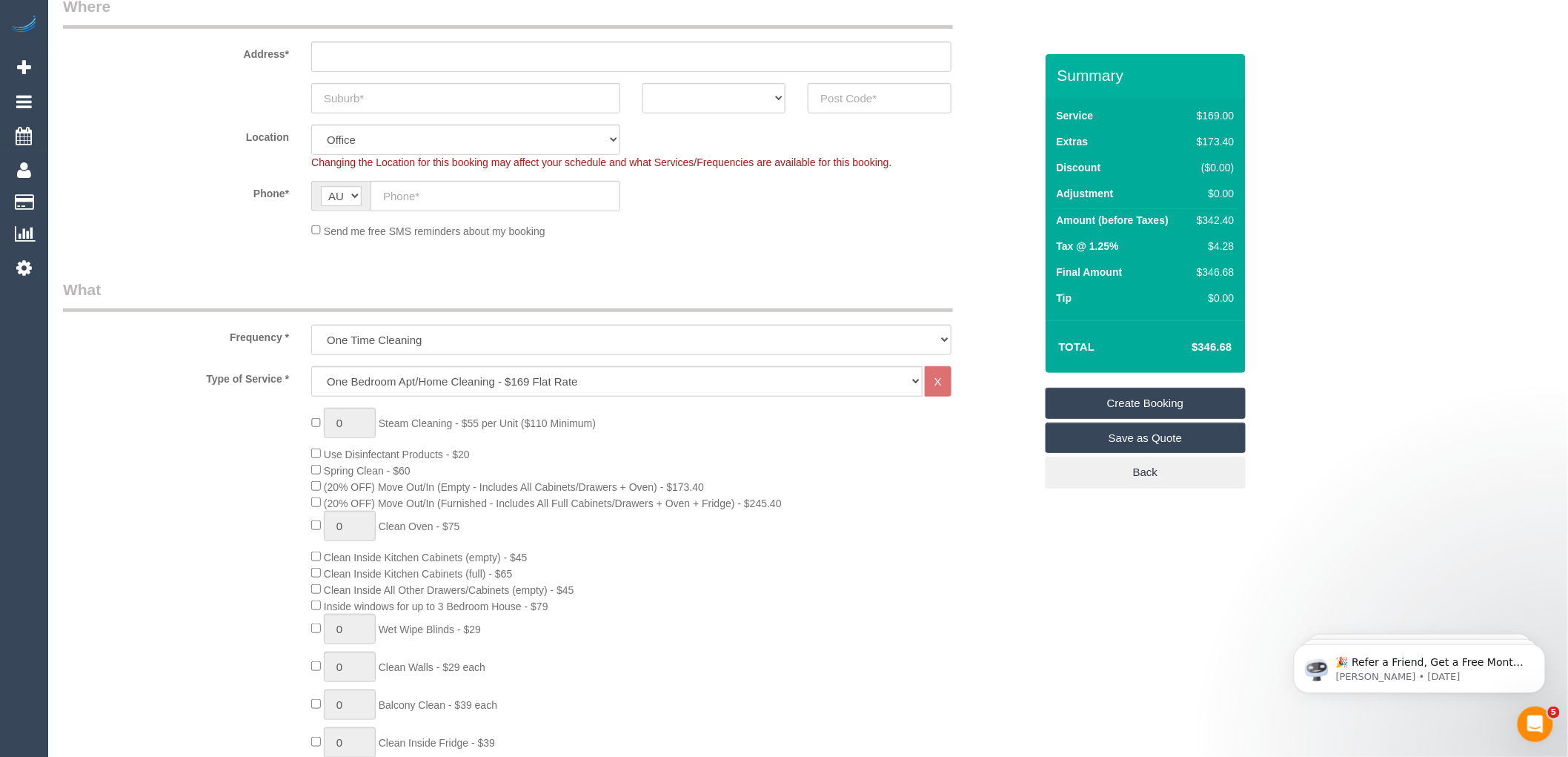
copy h4 "$346.68"
click at [828, 228] on div "Send me free SMS reminders about my booking" at bounding box center [631, 231] width 662 height 16
drag, startPoint x: 1233, startPoint y: 247, endPoint x: 1196, endPoint y: 246, distance: 37.0
click at [1196, 246] on td "$4.28" at bounding box center [1212, 248] width 50 height 26
copy div "$4.28"
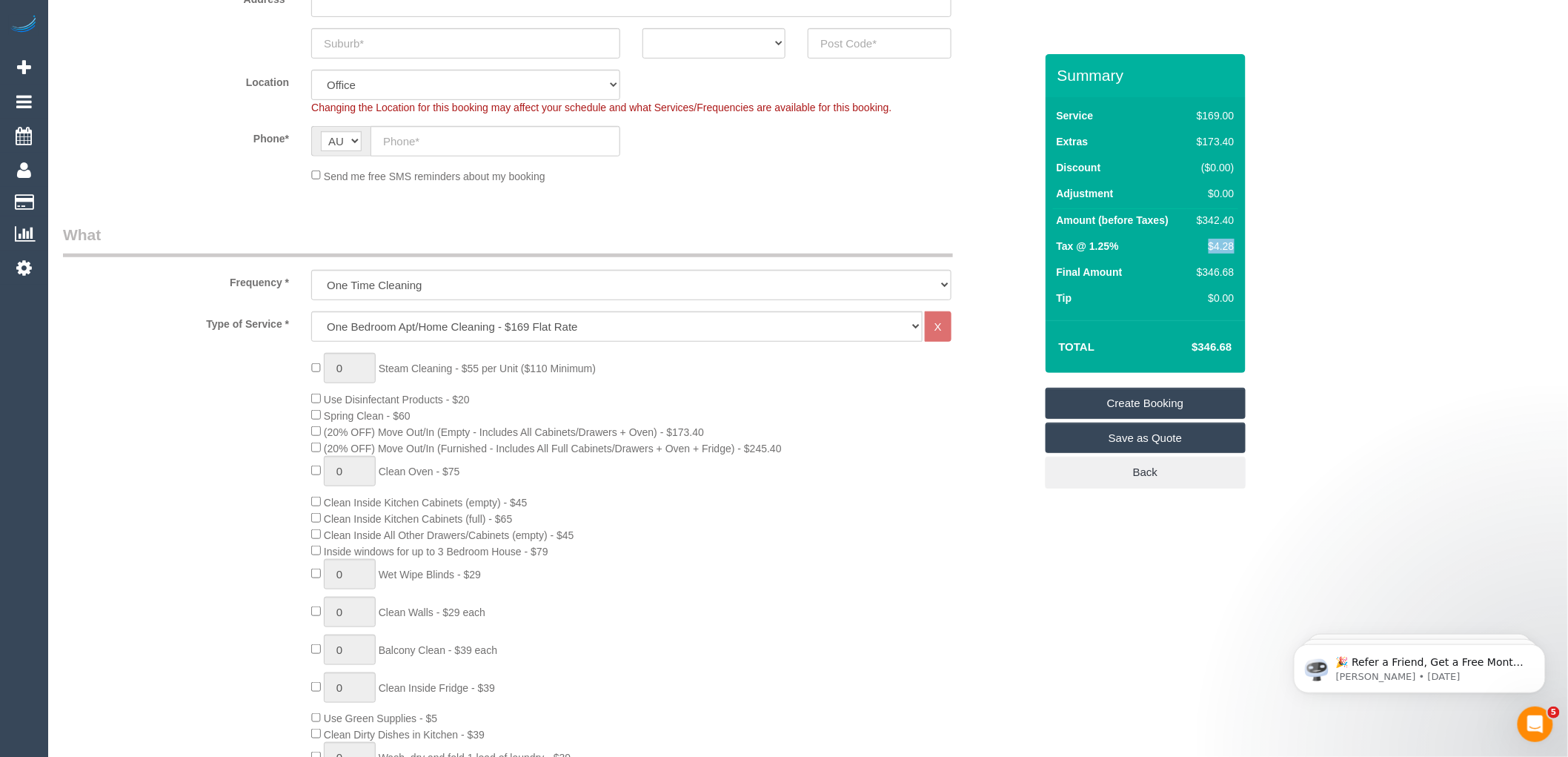
scroll to position [411, 0]
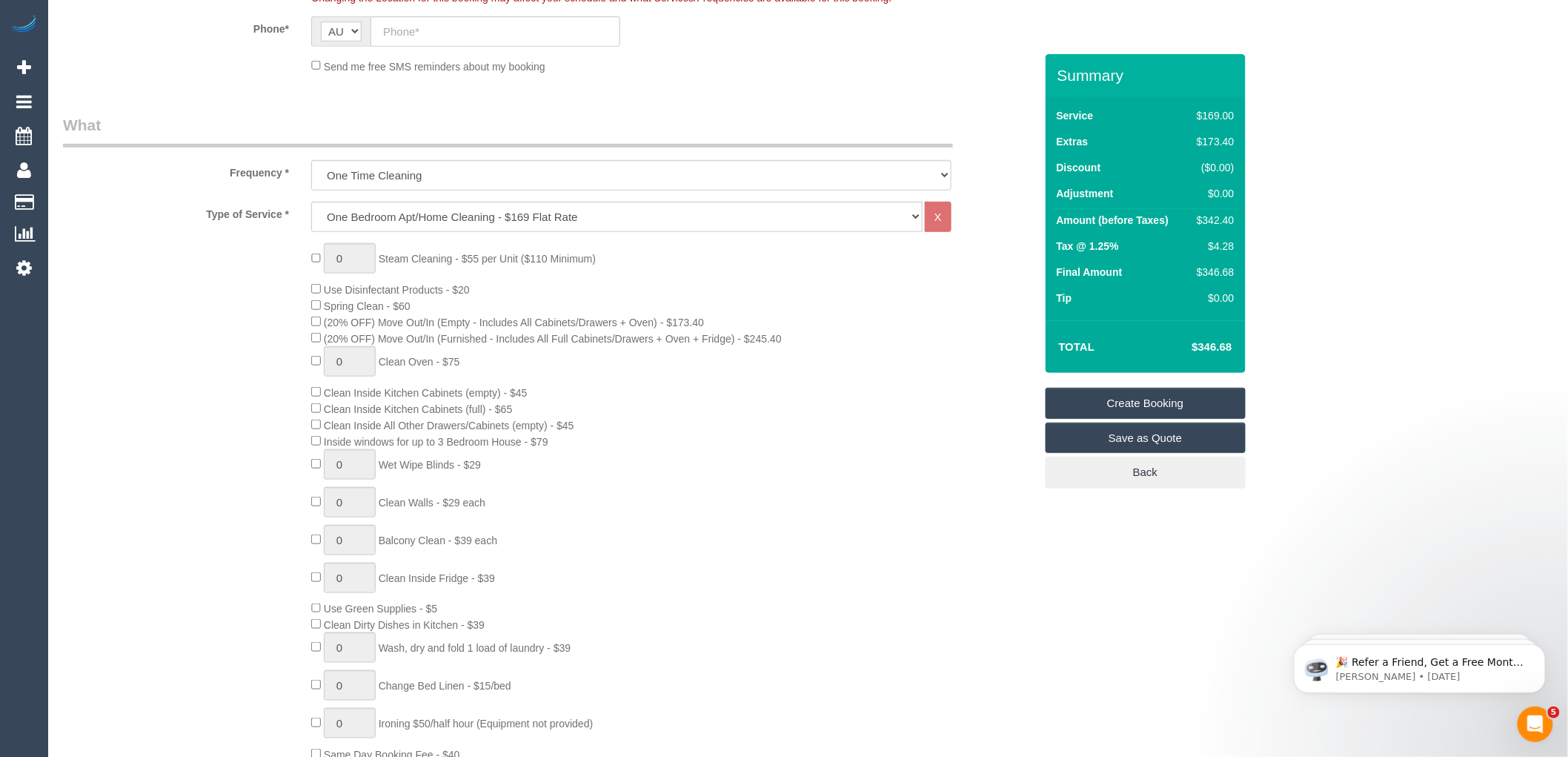
drag, startPoint x: 1433, startPoint y: 311, endPoint x: 1388, endPoint y: 307, distance: 45.2
type input "1"
click at [352, 259] on input "1" at bounding box center [349, 258] width 52 height 30
type input "2"
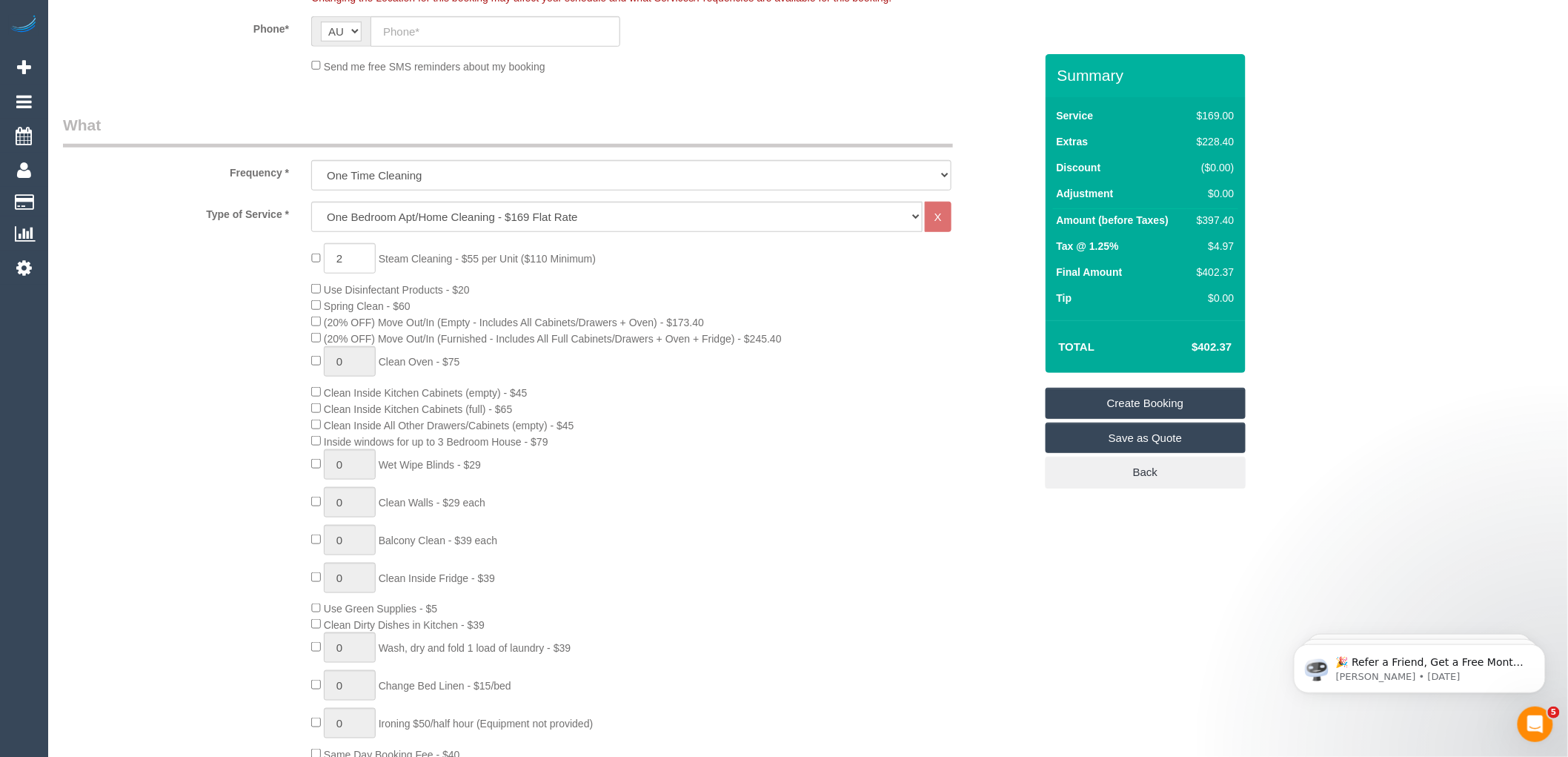
click at [669, 248] on div "2 Steam Cleaning - $55 per Unit ($110 Minimum) Use Disinfectant Products - $20 …" at bounding box center [672, 502] width 744 height 518
drag, startPoint x: 1238, startPoint y: 345, endPoint x: 1178, endPoint y: 349, distance: 60.1
click at [1178, 349] on div "Total $458.06" at bounding box center [1145, 346] width 200 height 53
copy table "Total"
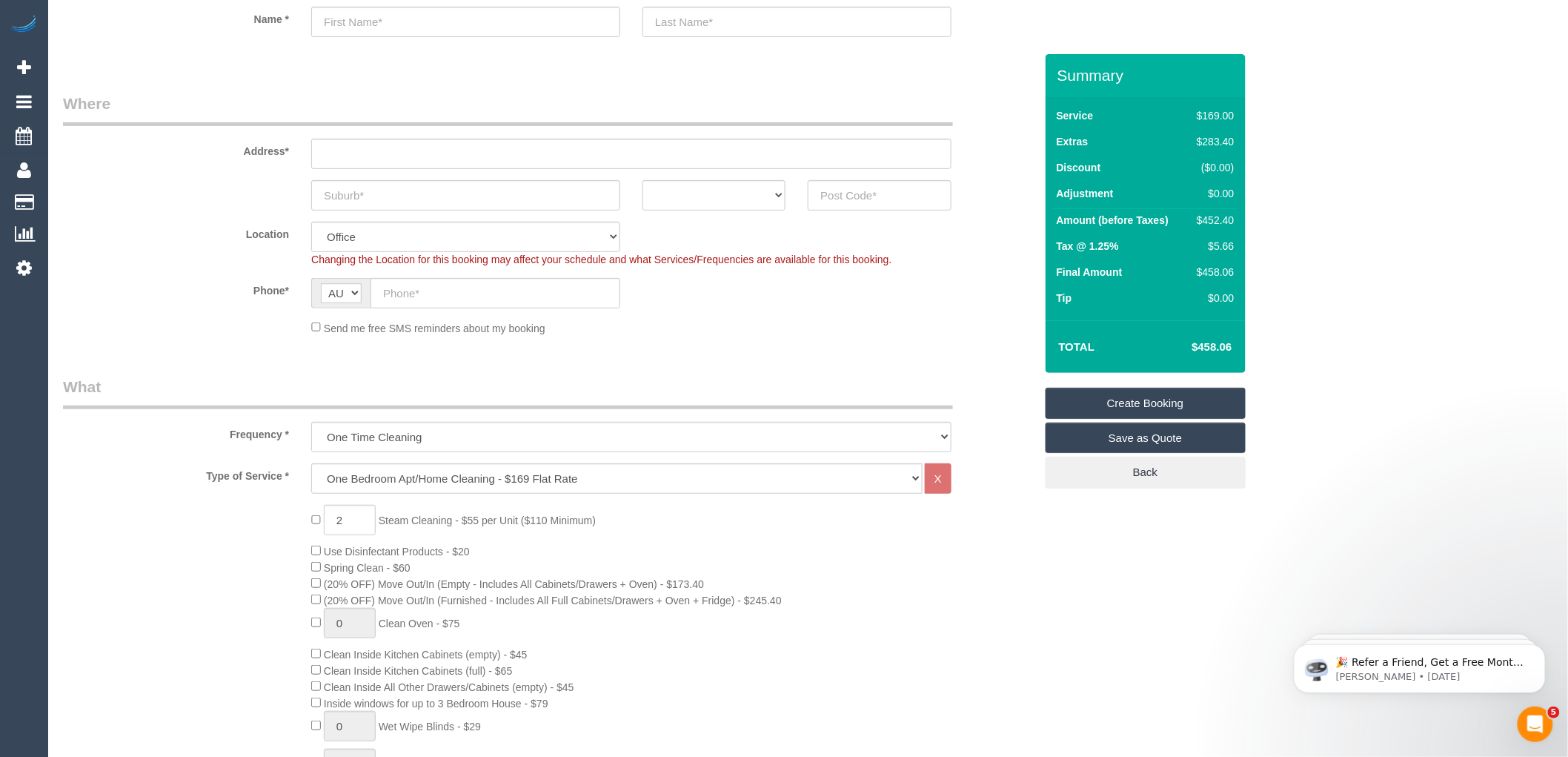
scroll to position [0, 0]
